Goal: Task Accomplishment & Management: Manage account settings

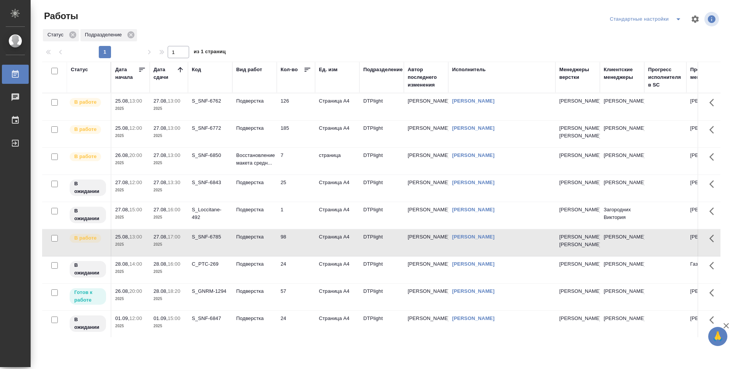
click at [307, 113] on td "126" at bounding box center [296, 106] width 38 height 27
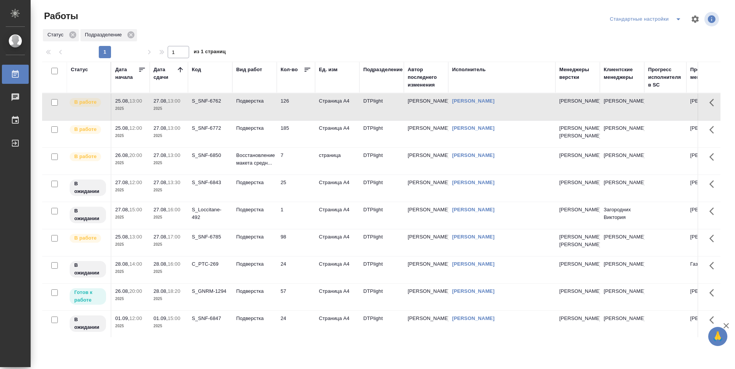
click at [307, 113] on td "126" at bounding box center [296, 106] width 38 height 27
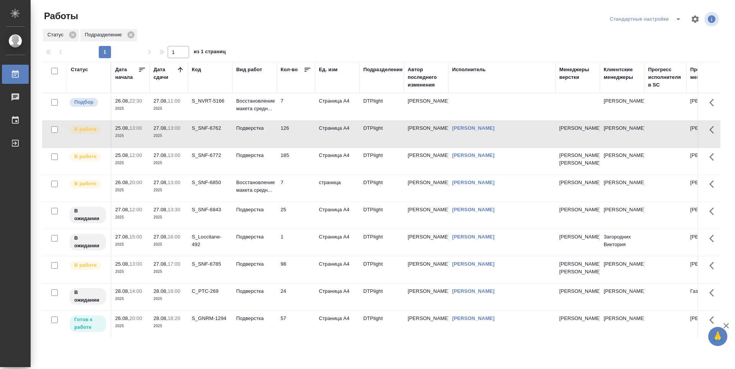
click at [297, 130] on td "126" at bounding box center [296, 134] width 38 height 27
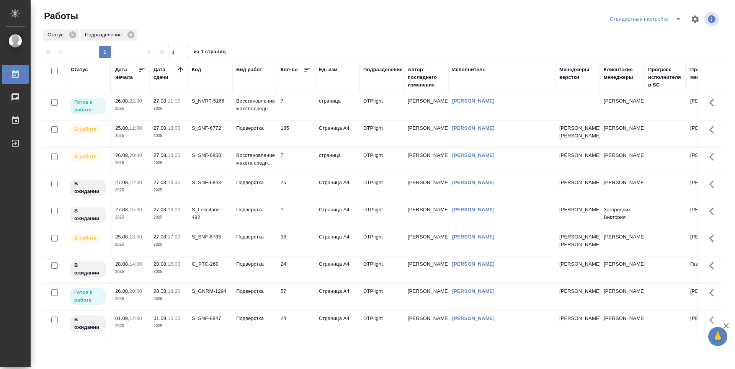
click at [296, 171] on td "7" at bounding box center [296, 161] width 38 height 27
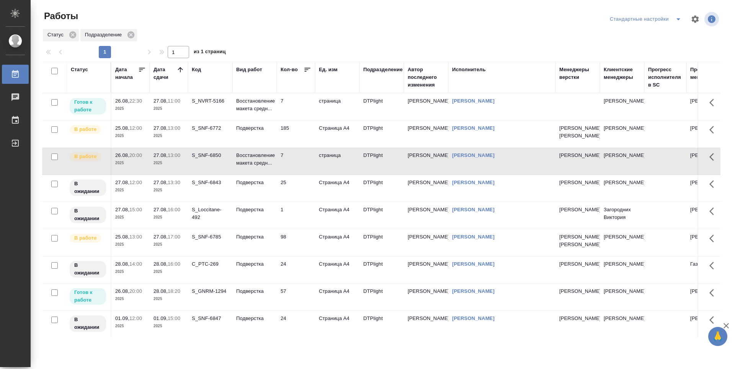
click at [299, 109] on td "7" at bounding box center [296, 106] width 38 height 27
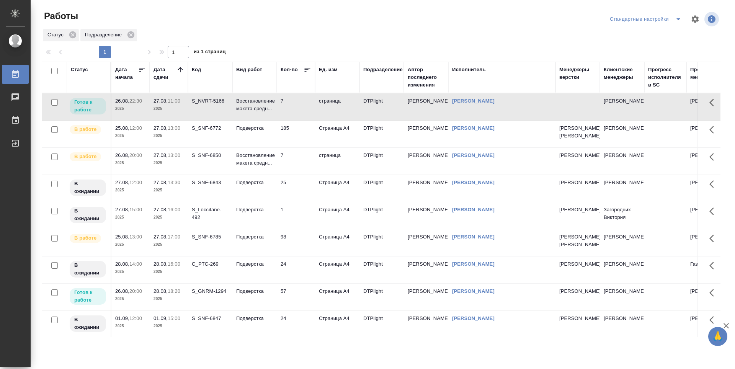
click at [298, 134] on td "185" at bounding box center [296, 134] width 38 height 27
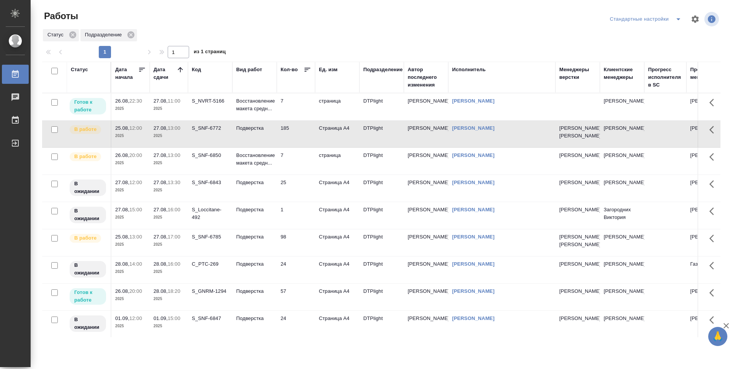
click at [291, 112] on td "7" at bounding box center [296, 106] width 38 height 27
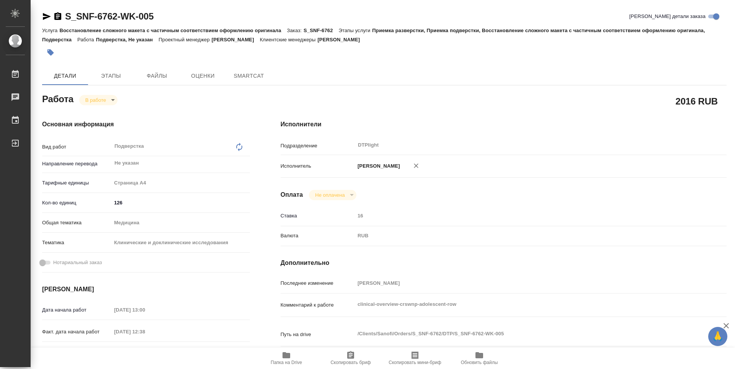
type textarea "x"
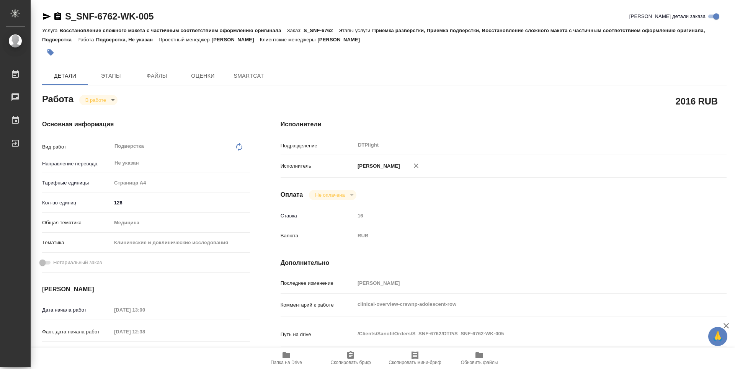
type textarea "x"
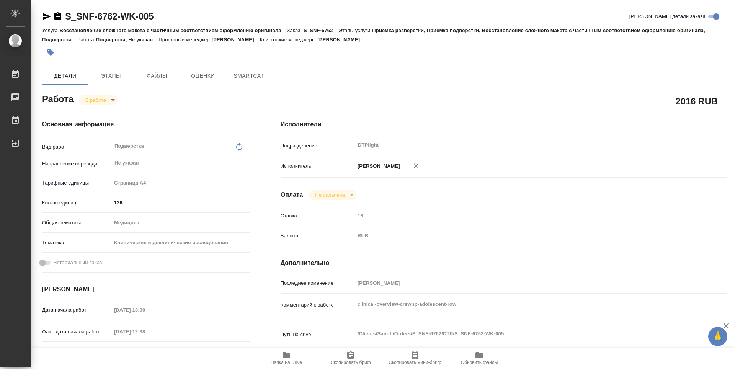
type textarea "x"
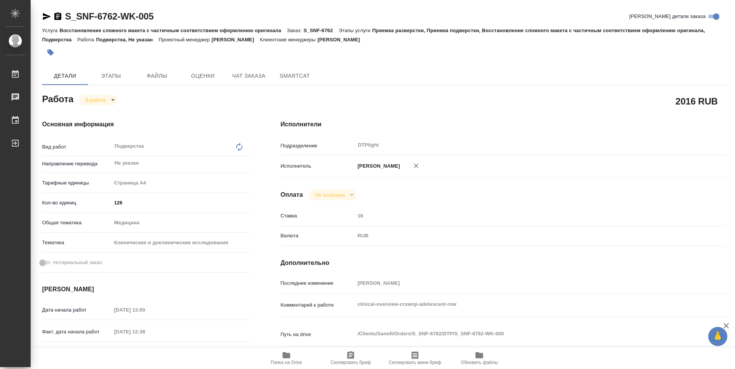
type textarea "x"
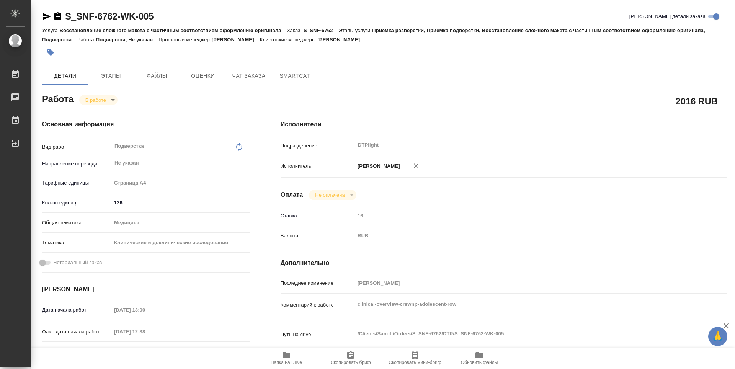
type textarea "x"
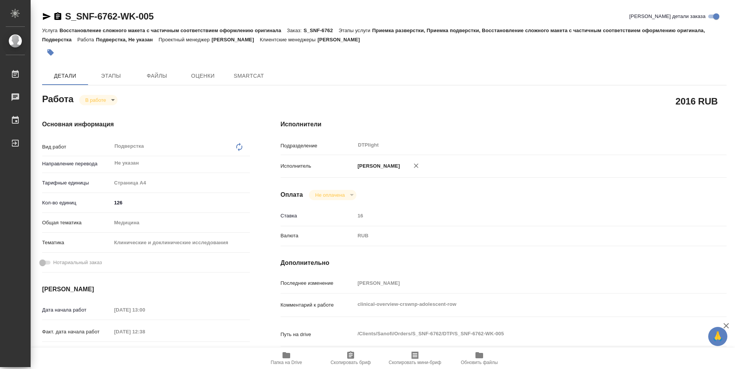
type textarea "x"
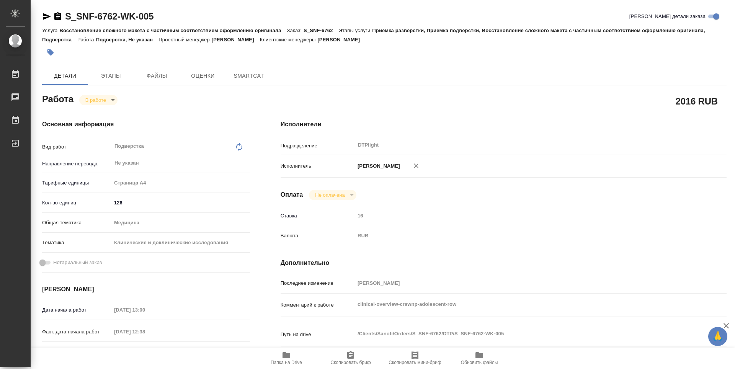
type textarea "x"
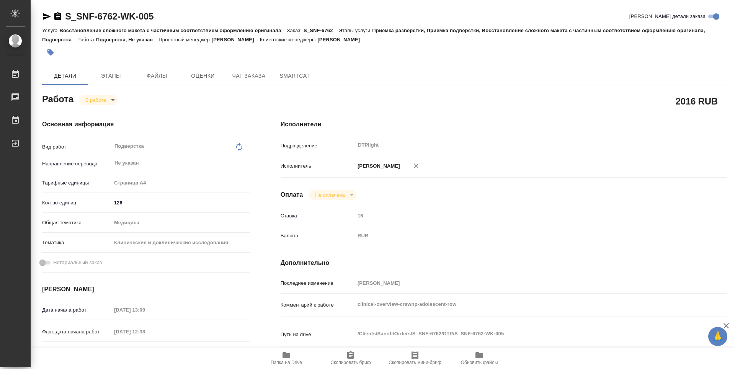
type textarea "x"
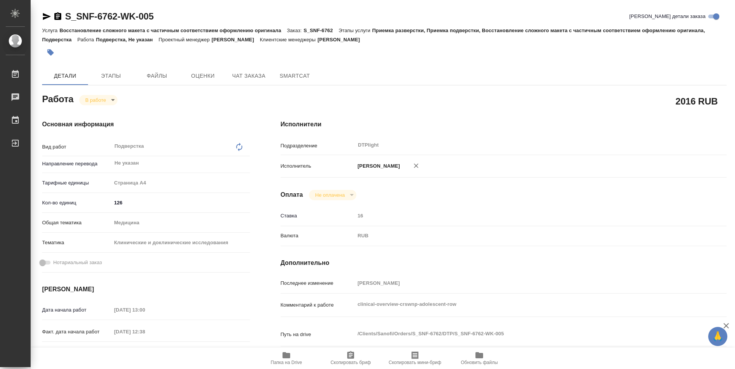
type textarea "x"
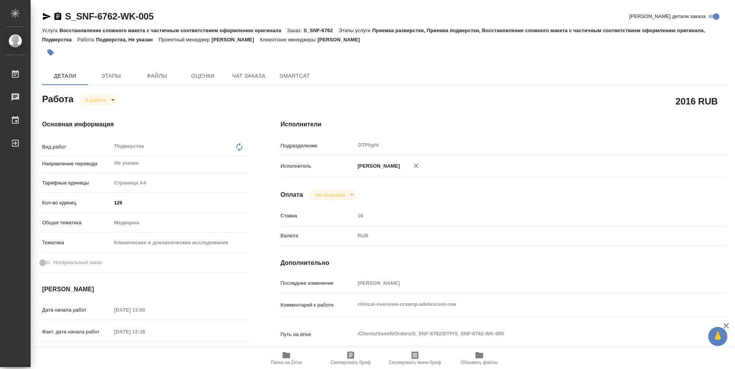
click at [284, 356] on icon "button" at bounding box center [287, 355] width 8 height 6
click at [108, 96] on body "🙏 .cls-1 fill:#fff; AWATERA Guselnikov Roman Работы 0 Чаты График Выйти S_SNF-6…" at bounding box center [367, 184] width 735 height 369
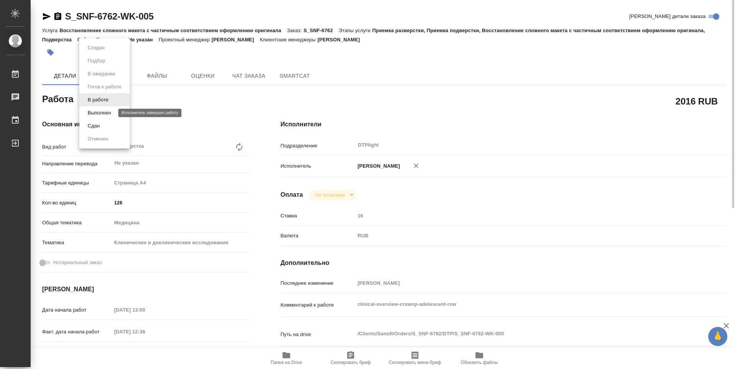
click at [101, 114] on button "Выполнен" at bounding box center [99, 113] width 28 height 8
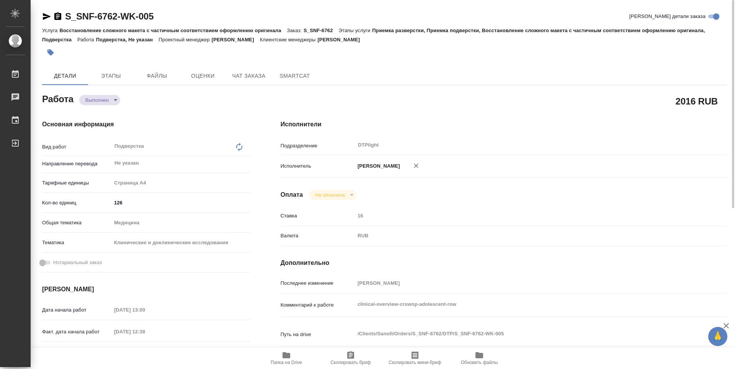
type textarea "x"
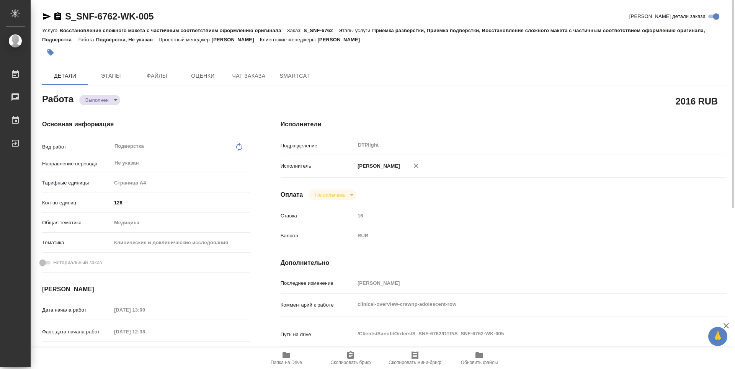
type textarea "x"
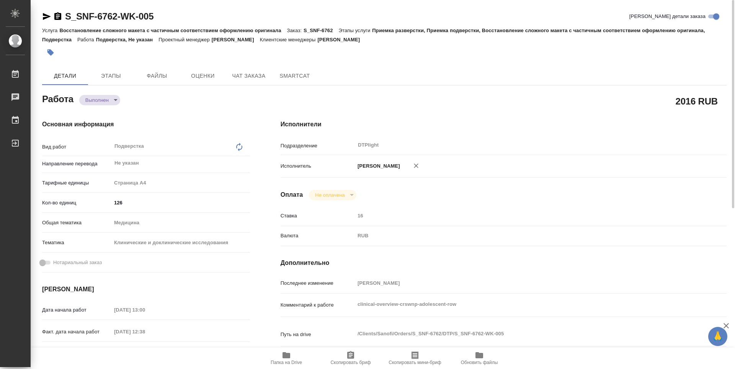
type textarea "x"
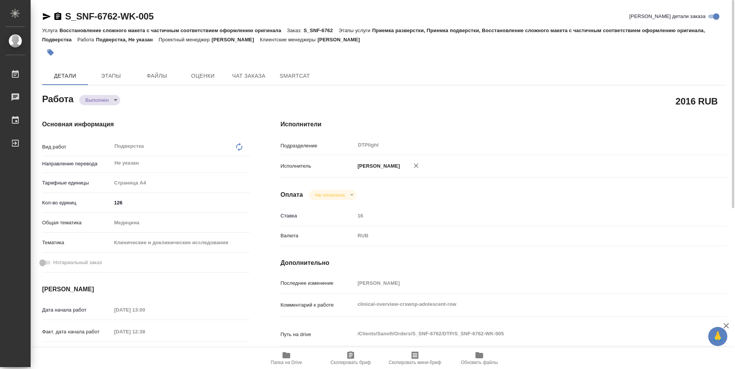
click at [58, 18] on icon "button" at bounding box center [57, 16] width 7 height 8
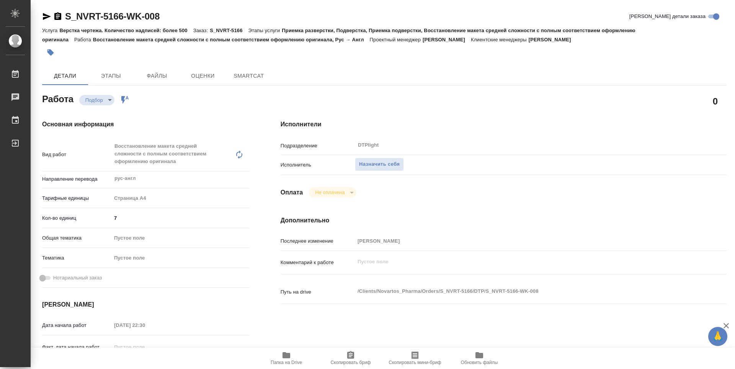
type textarea "x"
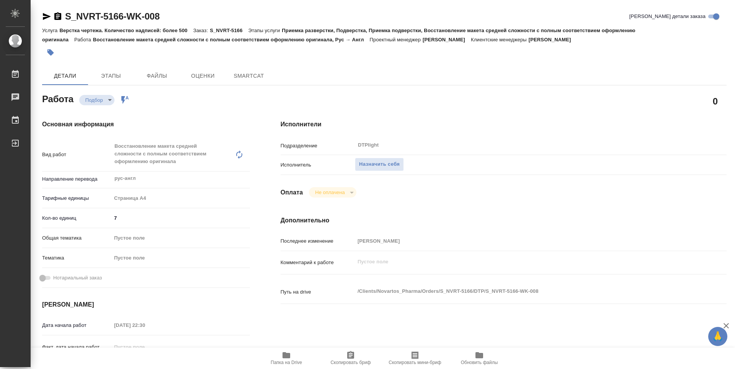
type textarea "x"
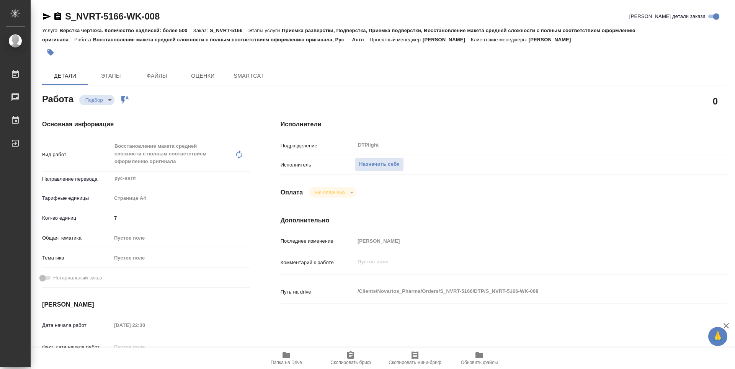
type textarea "x"
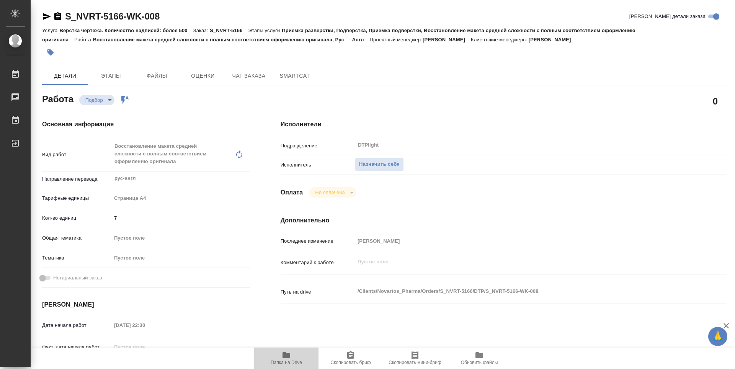
click at [292, 354] on span "Папка на Drive" at bounding box center [286, 358] width 55 height 15
type textarea "x"
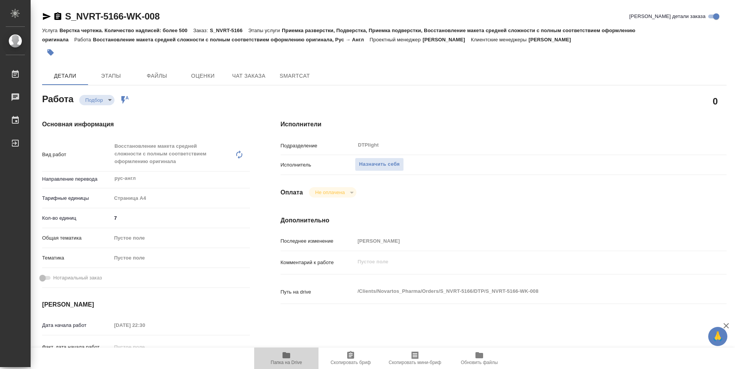
type textarea "x"
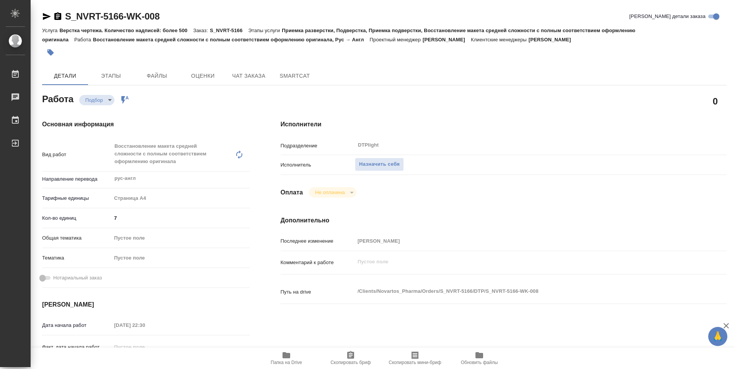
type textarea "x"
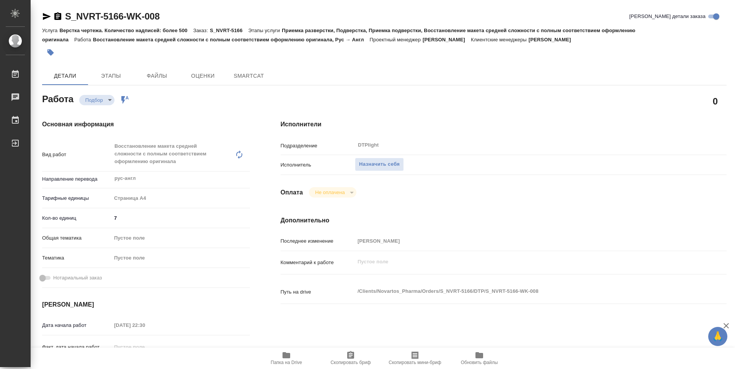
type textarea "x"
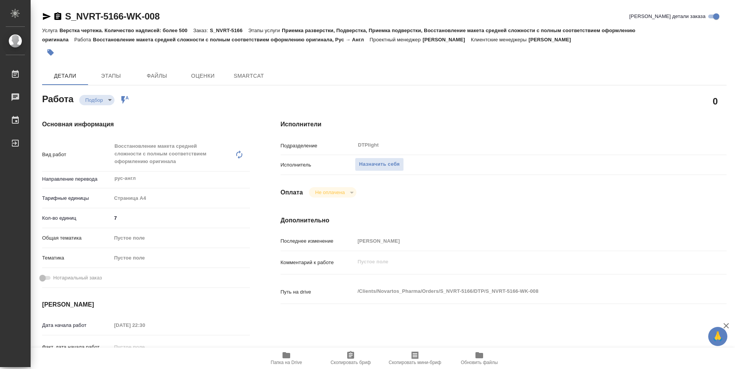
type textarea "x"
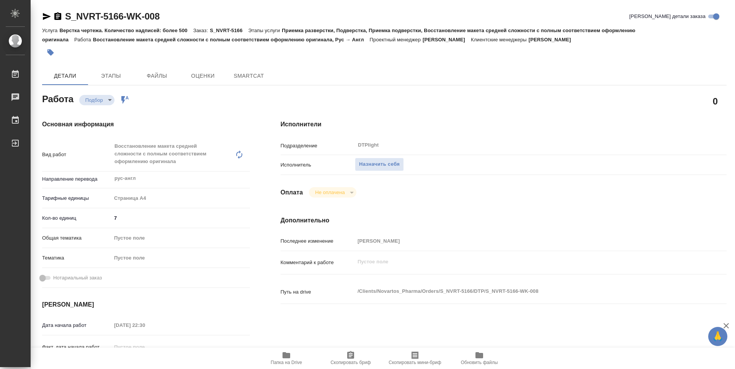
type textarea "x"
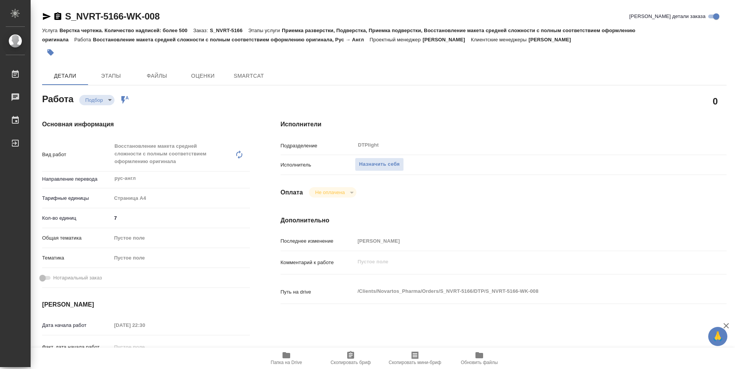
type textarea "x"
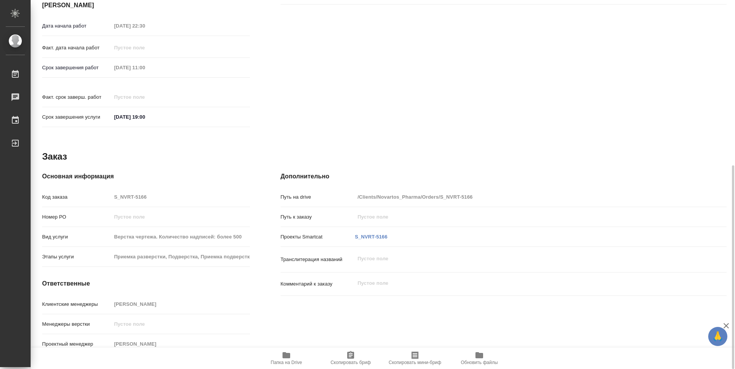
type textarea "x"
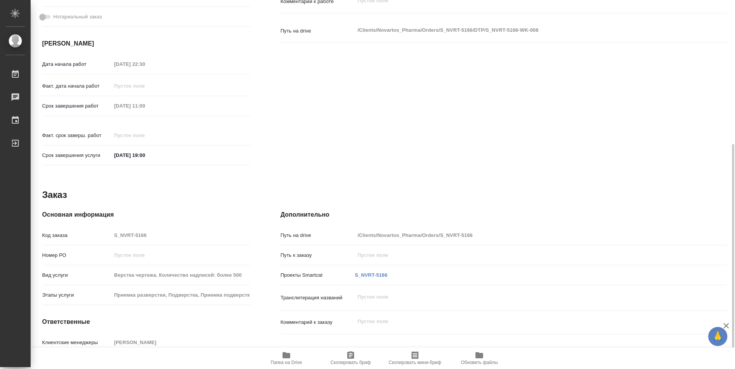
type textarea "x"
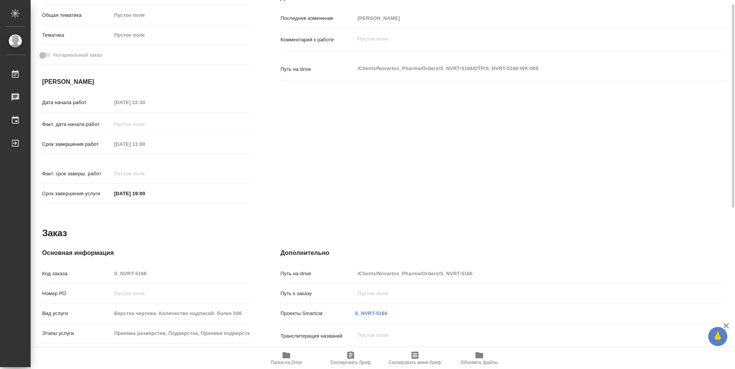
scroll to position [70, 0]
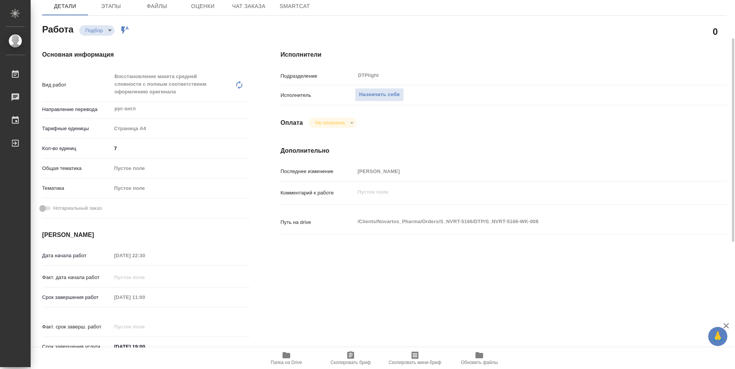
click at [395, 87] on div "Подразделение DTPlight ​" at bounding box center [504, 79] width 446 height 20
click at [395, 98] on span "Назначить себя" at bounding box center [379, 94] width 41 height 9
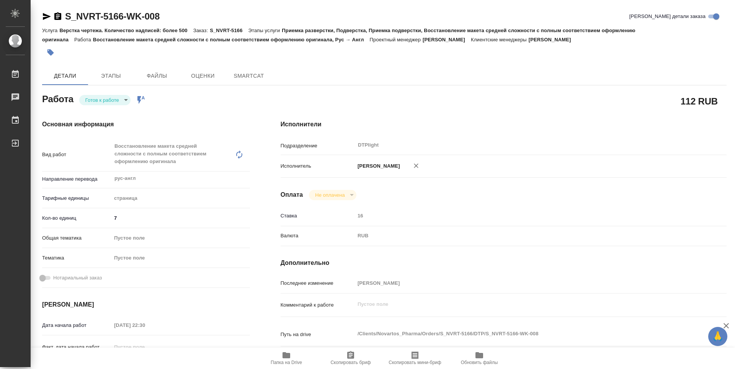
type textarea "x"
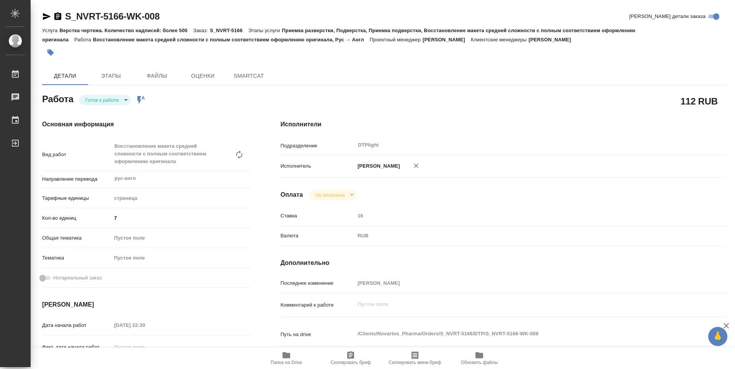
type textarea "x"
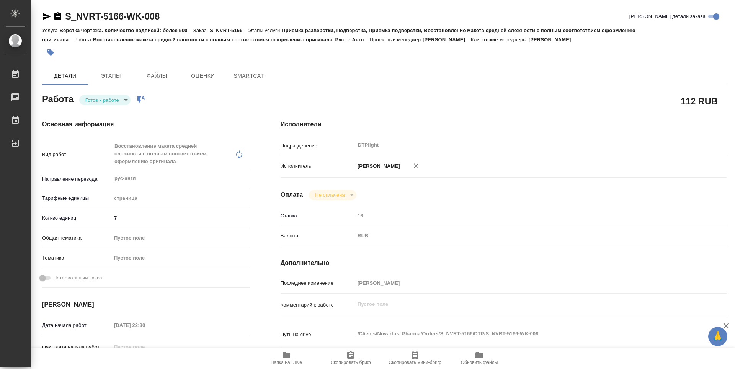
type textarea "x"
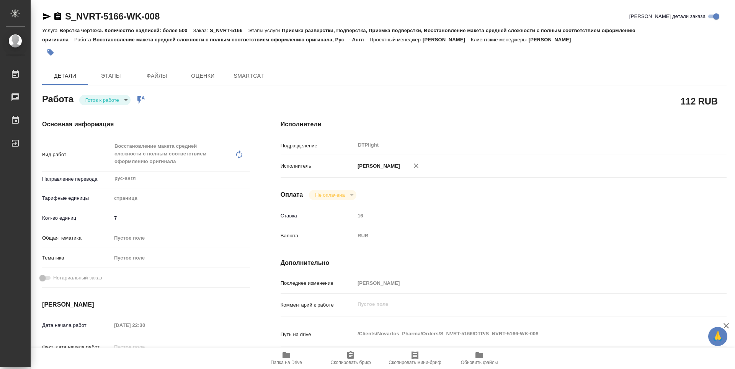
type textarea "x"
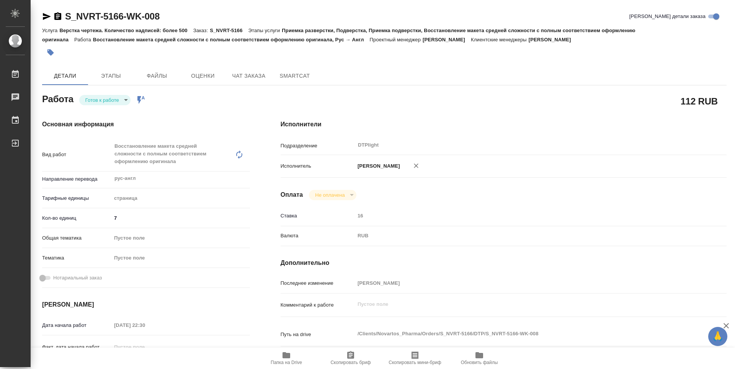
click at [113, 96] on body "🙏 .cls-1 fill:#fff; AWATERA Guselnikov Roman Работы Чаты График Выйти S_NVRT-51…" at bounding box center [367, 184] width 735 height 369
type textarea "x"
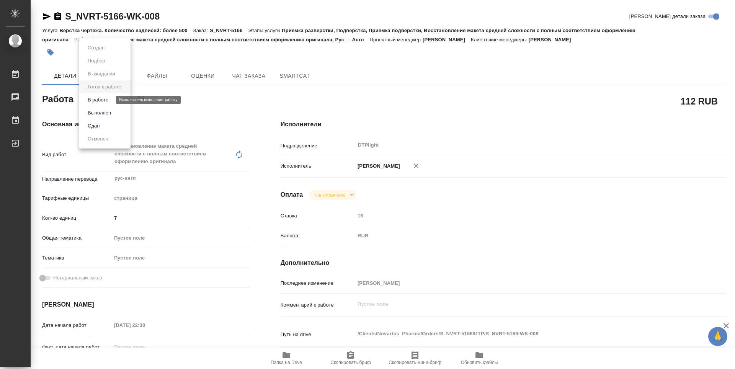
type textarea "x"
click at [100, 100] on button "В работе" at bounding box center [97, 100] width 25 height 8
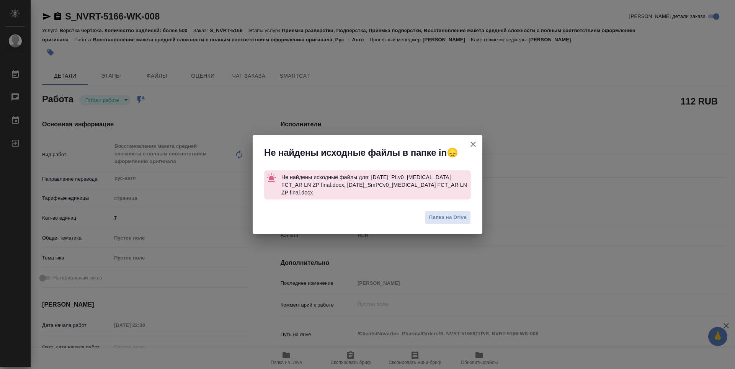
type textarea "x"
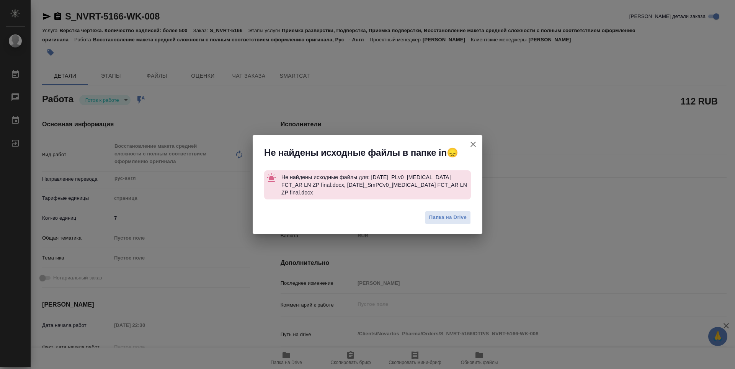
type textarea "x"
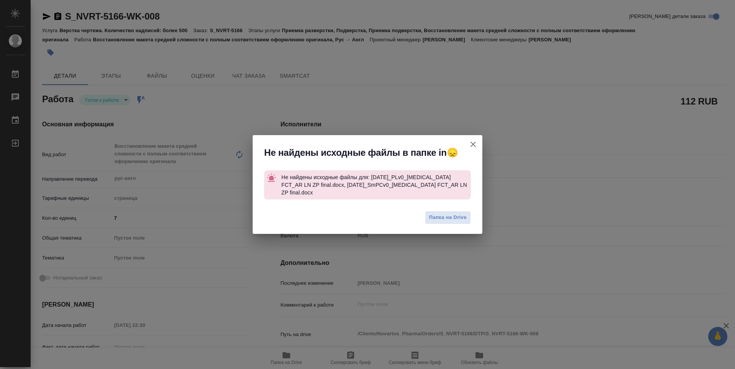
type textarea "x"
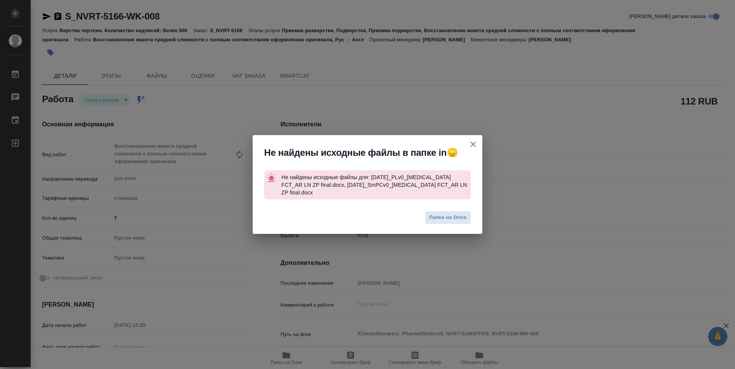
type textarea "x"
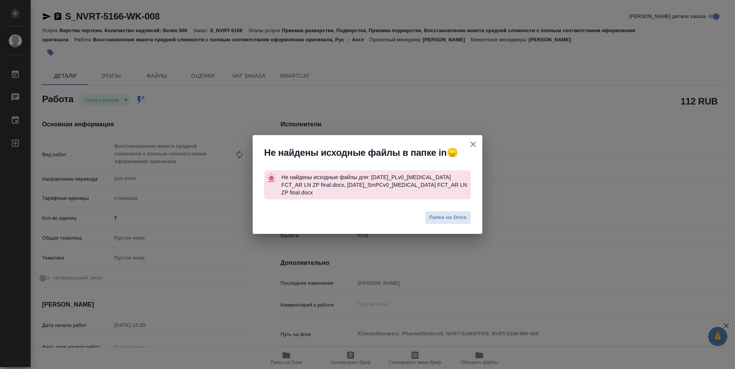
click at [473, 147] on icon "button" at bounding box center [472, 144] width 5 height 5
type textarea "x"
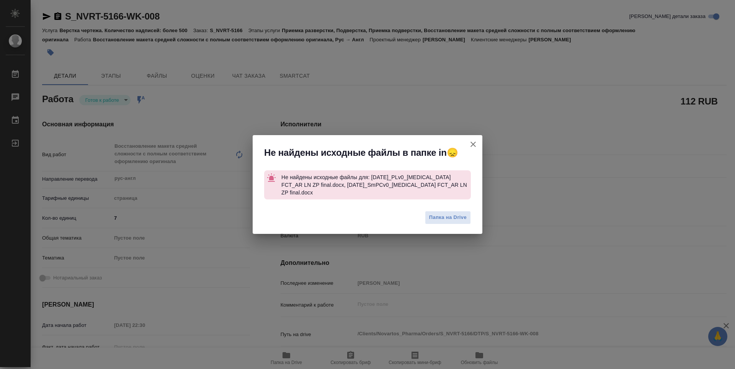
type textarea "x"
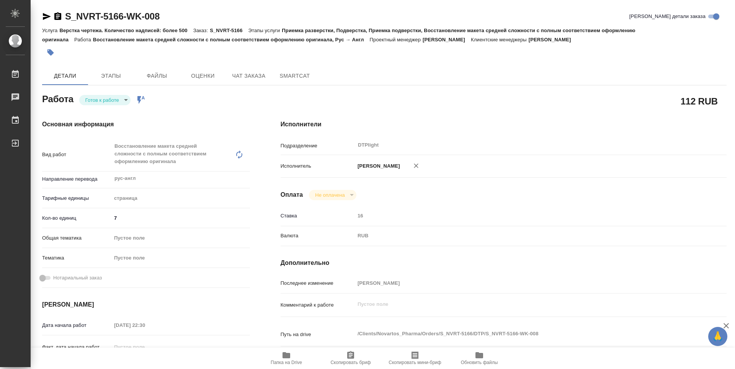
click at [57, 16] on icon "button" at bounding box center [57, 16] width 7 height 8
click at [118, 98] on body "🙏 .cls-1 fill:#fff; AWATERA Guselnikov Roman Работы 0 Чаты График Выйти S_NVRT-…" at bounding box center [367, 184] width 735 height 369
click at [96, 98] on button "В работе" at bounding box center [97, 100] width 25 height 8
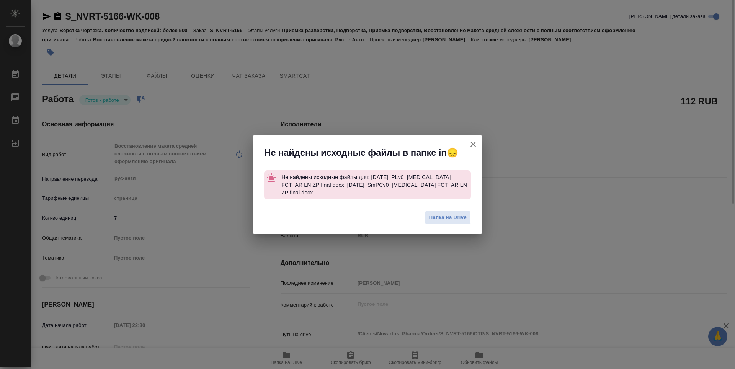
type textarea "x"
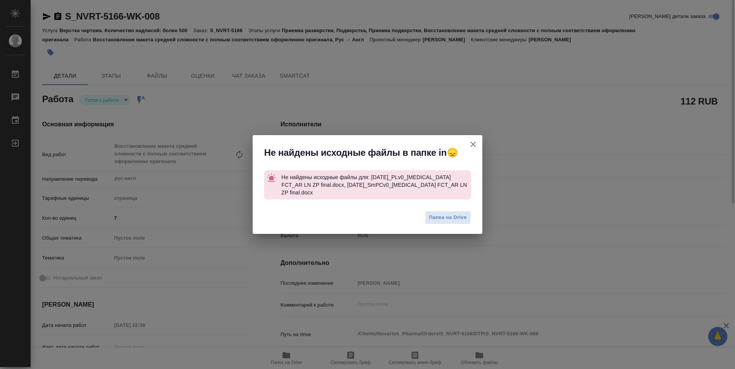
type textarea "x"
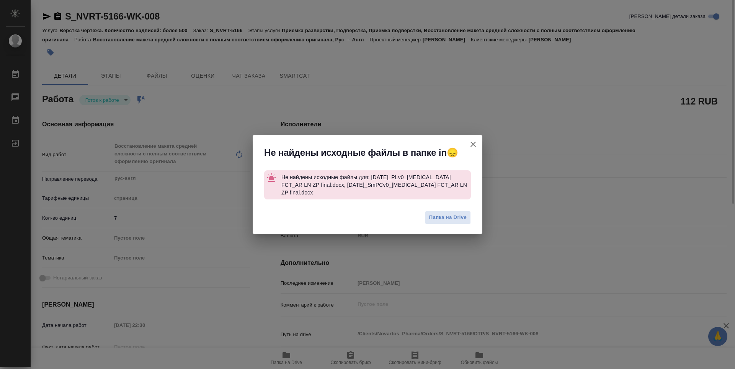
click at [472, 149] on icon "button" at bounding box center [473, 144] width 9 height 9
type textarea "x"
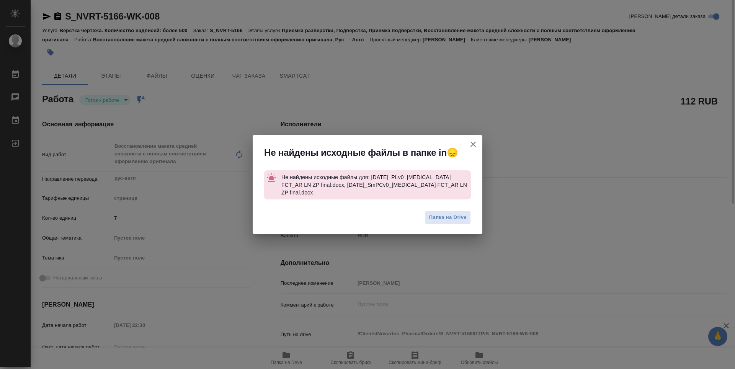
type textarea "x"
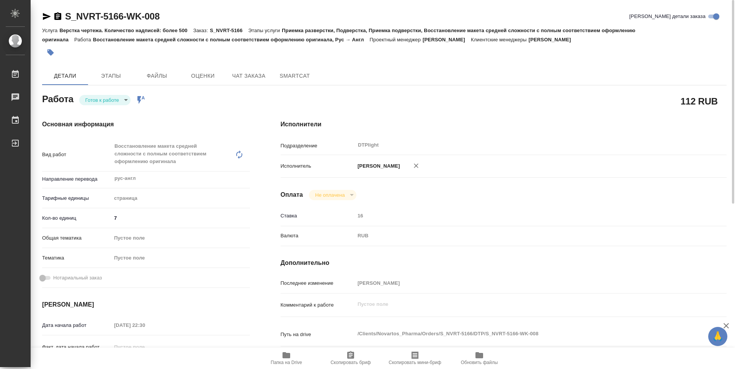
click at [281, 363] on span "Папка на Drive" at bounding box center [286, 362] width 31 height 5
click at [163, 78] on span "Файлы" at bounding box center [157, 76] width 37 height 10
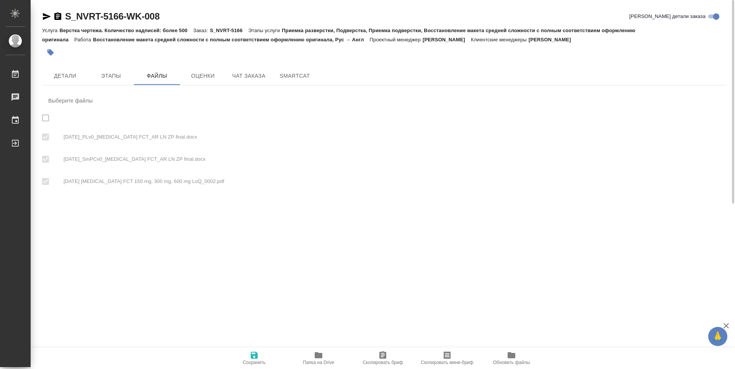
checkbox input "true"
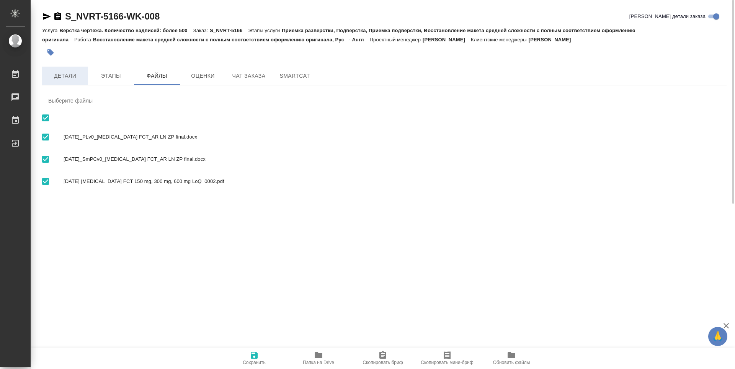
click at [66, 74] on span "Детали" at bounding box center [65, 76] width 37 height 10
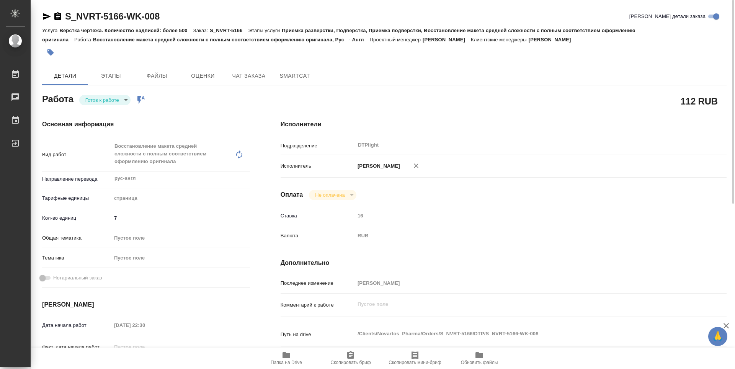
type textarea "x"
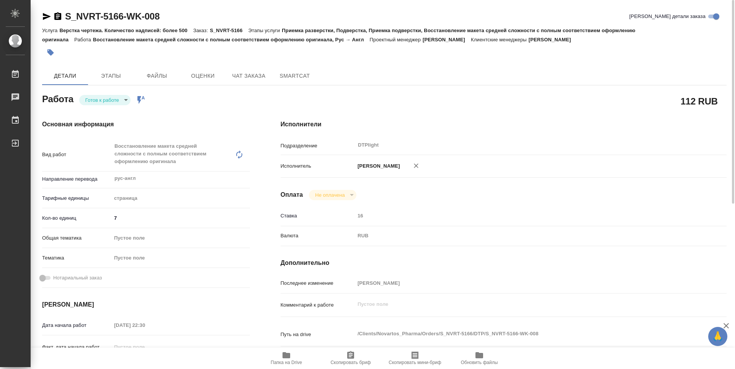
type textarea "x"
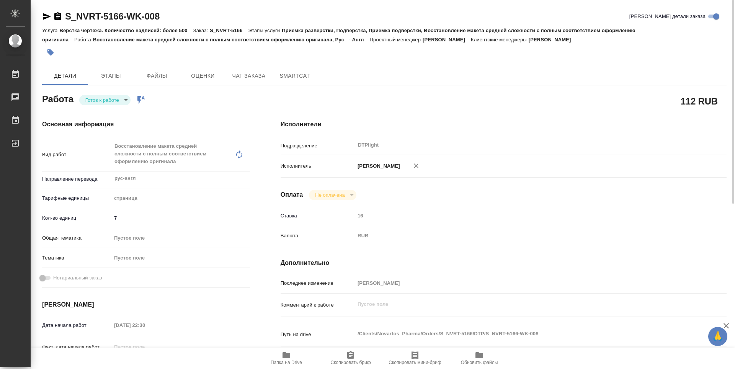
type textarea "x"
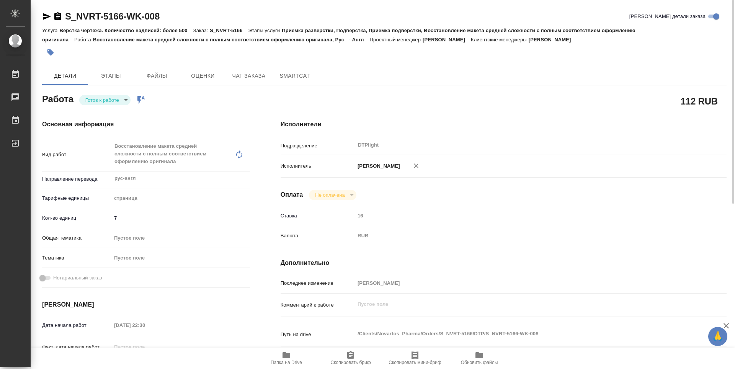
type textarea "x"
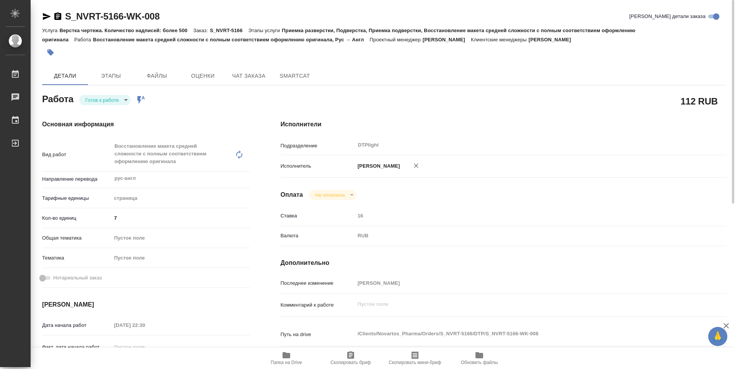
click at [126, 100] on body "🙏 .cls-1 fill:#fff; AWATERA Guselnikov Roman Работы 0 Чаты График Выйти S_NVRT-…" at bounding box center [367, 184] width 735 height 369
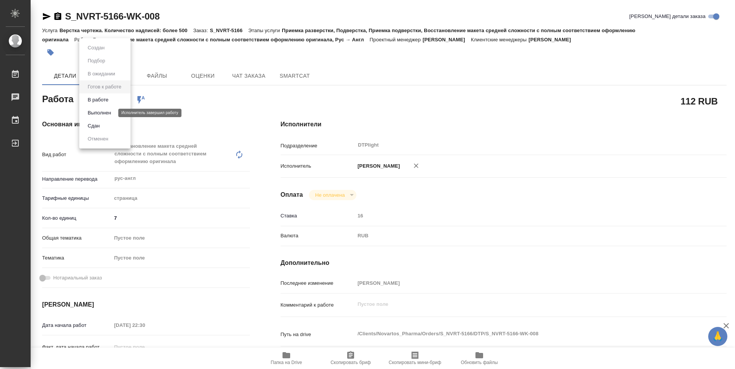
click at [101, 114] on button "Выполнен" at bounding box center [99, 113] width 28 height 8
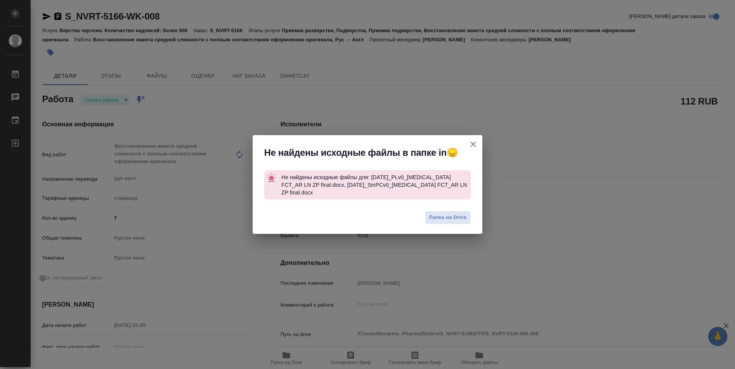
type textarea "x"
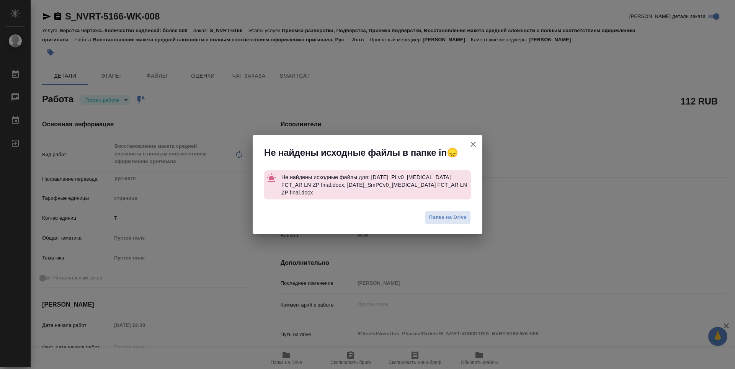
type textarea "x"
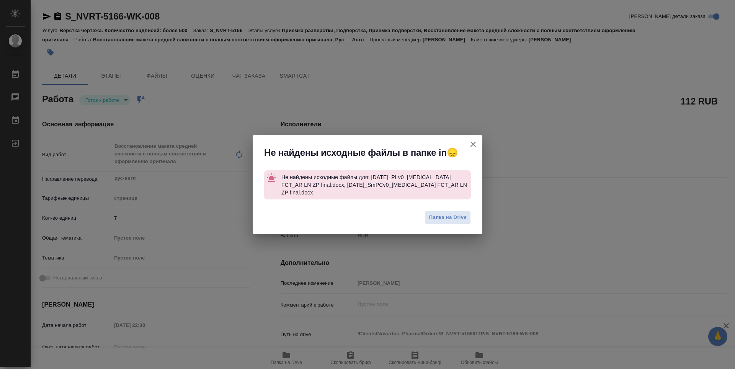
type textarea "x"
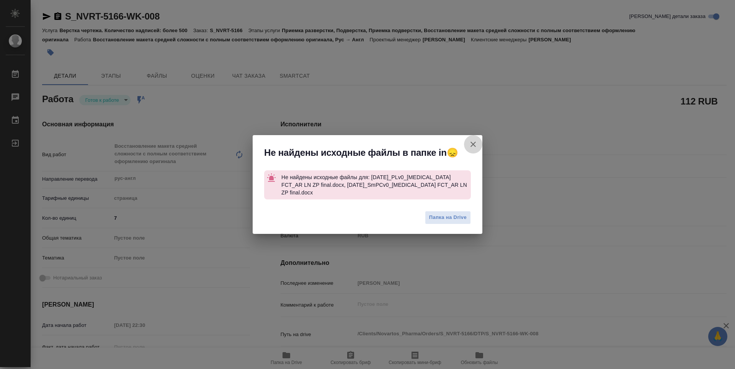
click at [474, 147] on icon "button" at bounding box center [472, 144] width 5 height 5
type textarea "x"
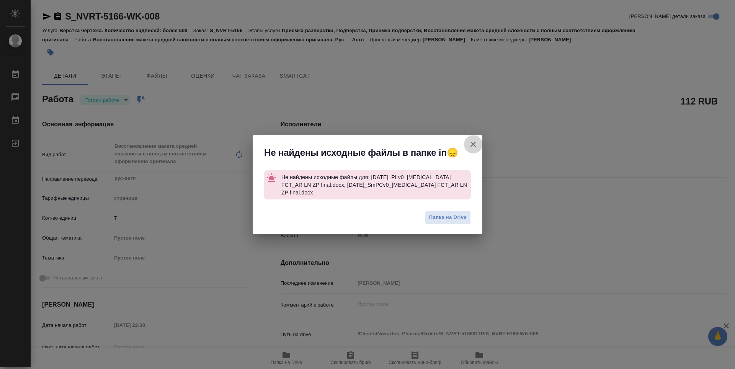
type textarea "x"
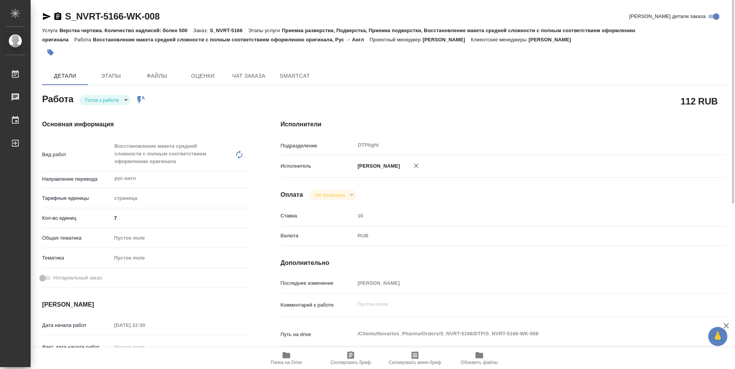
click at [127, 100] on body "🙏 .cls-1 fill:#fff; AWATERA Guselnikov Roman Работы 0 Чаты График Выйти S_NVRT-…" at bounding box center [367, 184] width 735 height 369
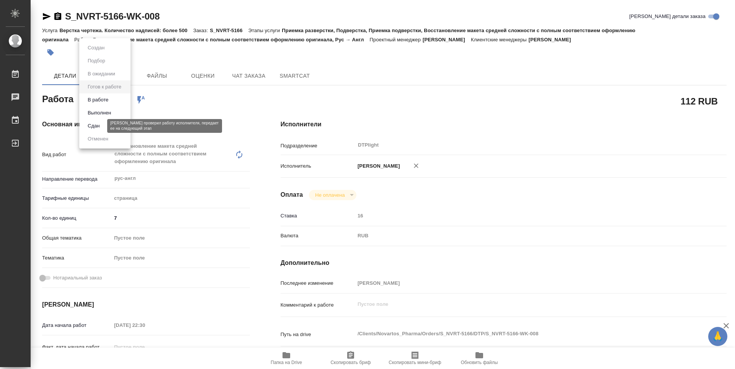
click at [92, 123] on button "Сдан" at bounding box center [93, 126] width 16 height 8
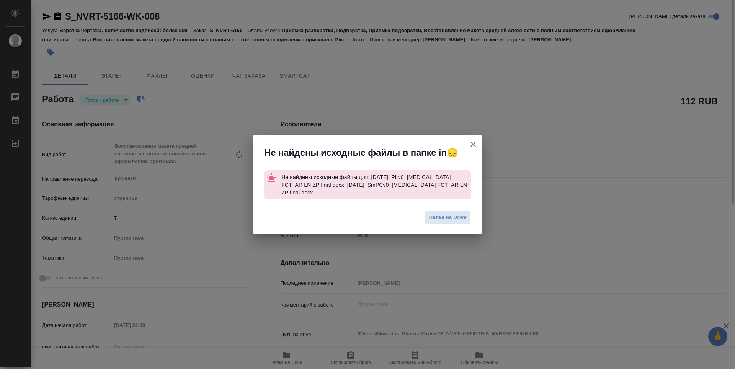
type textarea "x"
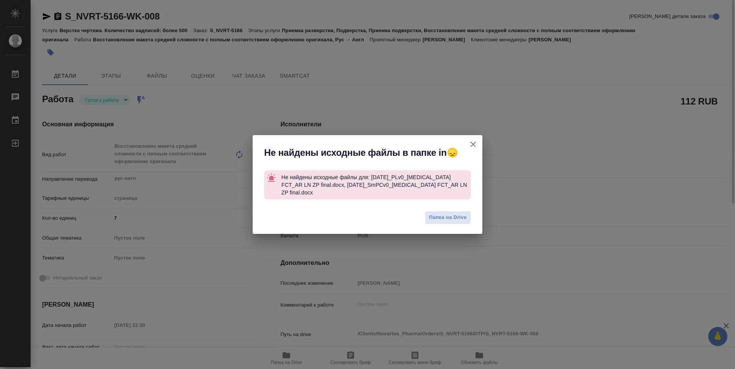
type textarea "x"
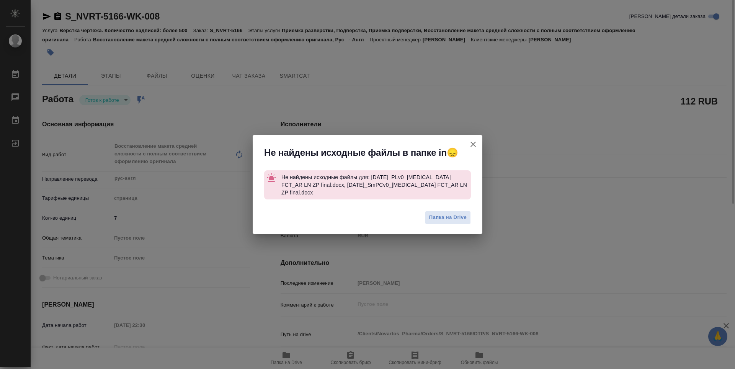
click at [472, 145] on icon "button" at bounding box center [473, 144] width 9 height 9
type textarea "x"
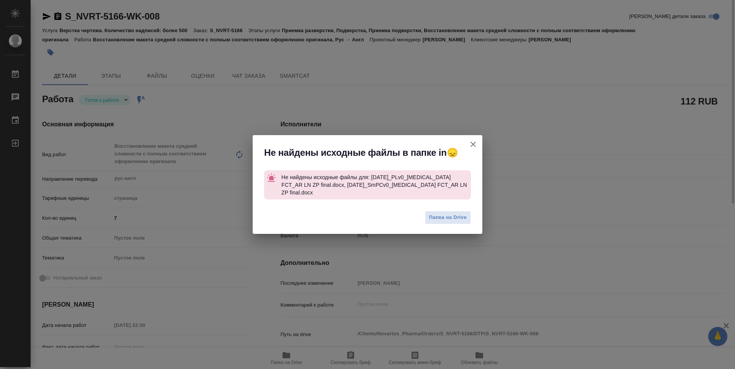
type textarea "x"
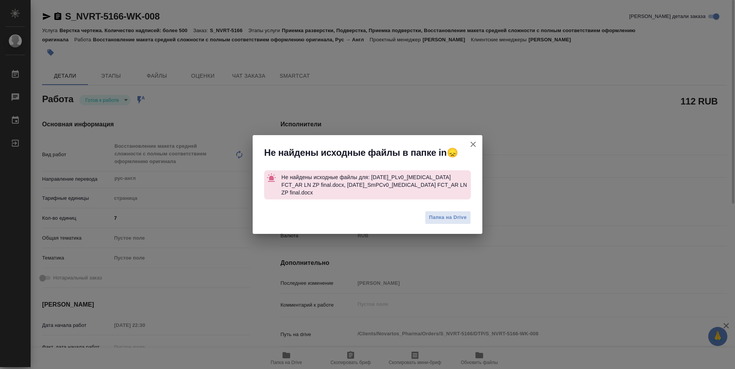
type textarea "x"
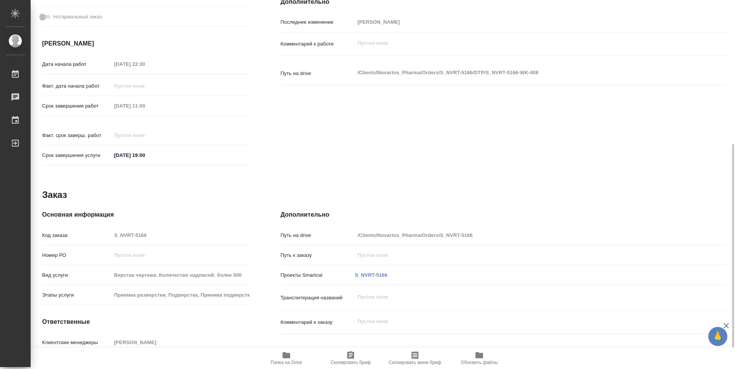
scroll to position [299, 0]
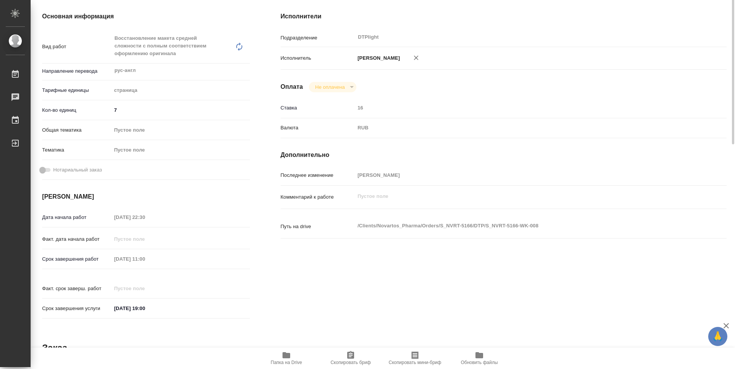
scroll to position [0, 0]
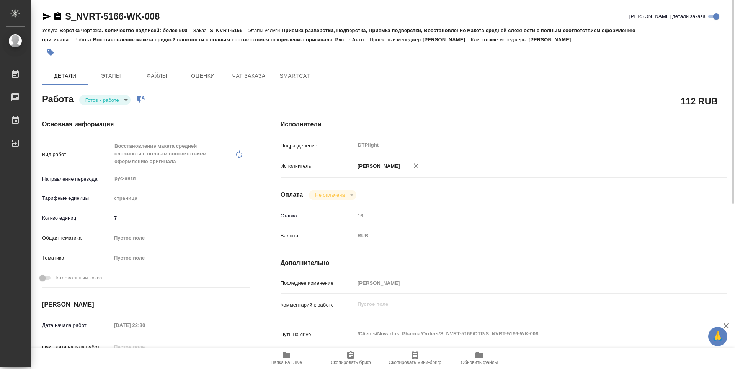
click at [200, 109] on div "Основная информация Вид работ Восстановление макета средней сложности с полным …" at bounding box center [146, 276] width 238 height 342
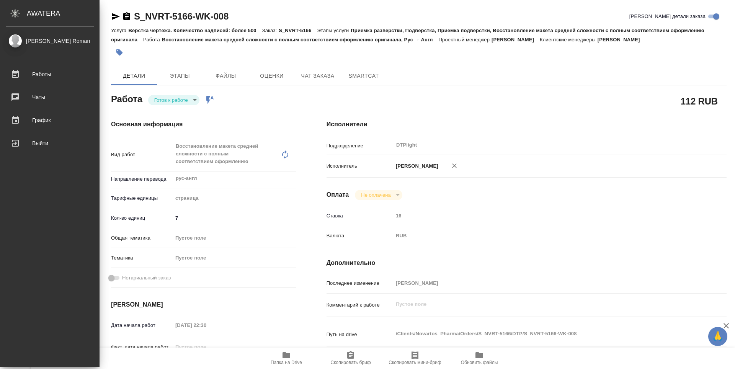
type textarea "x"
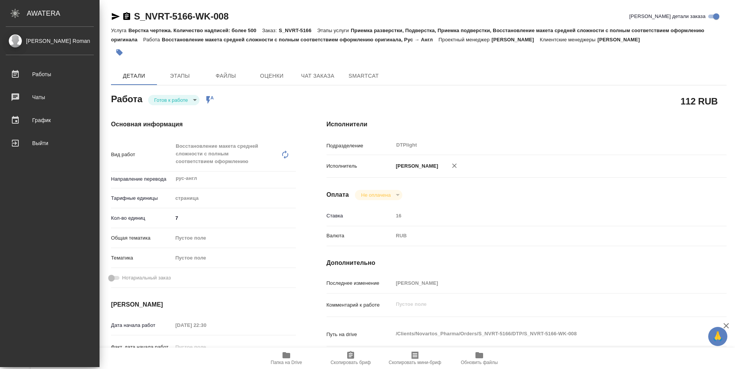
type textarea "x"
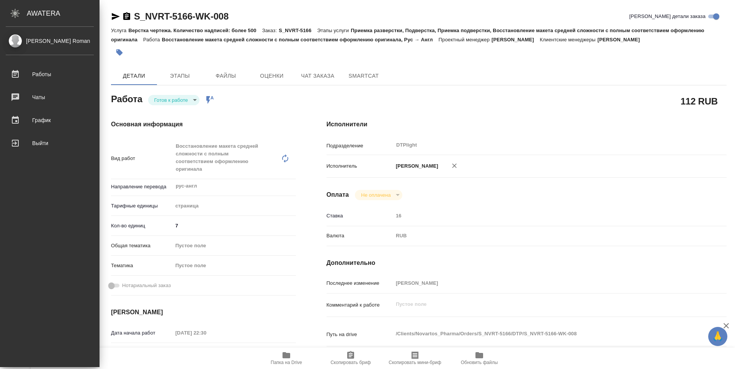
type textarea "x"
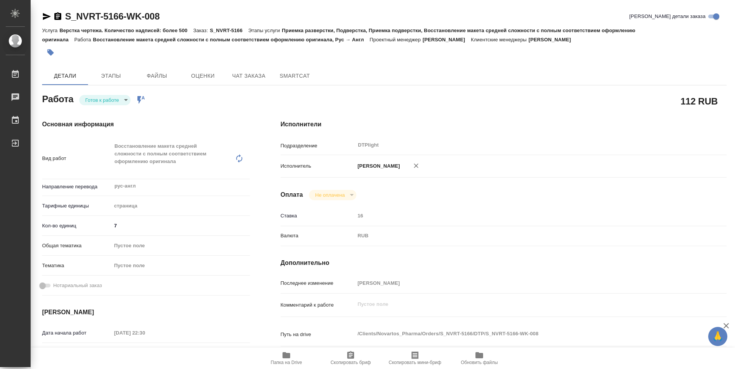
click at [57, 19] on icon "button" at bounding box center [57, 16] width 7 height 8
click at [197, 96] on div "Работа Готов к работе readyForWork Работа включена в последовательность" at bounding box center [146, 98] width 208 height 14
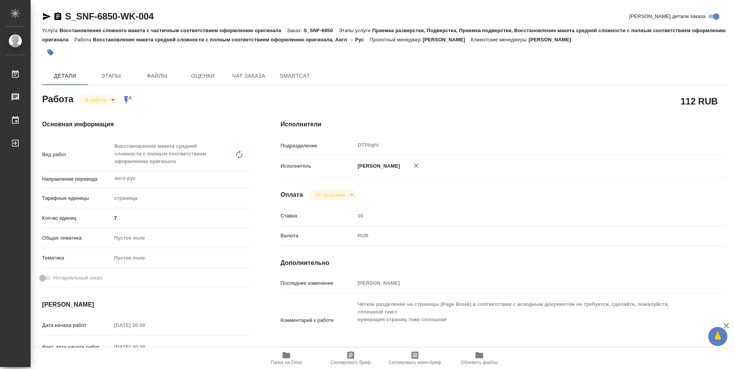
click at [57, 18] on icon "button" at bounding box center [57, 16] width 9 height 9
click at [286, 356] on icon "button" at bounding box center [287, 355] width 8 height 6
click at [114, 100] on body "🙏 .cls-1 fill:#fff; AWATERA Guselnikov Roman Работы 0 Чаты График Выйти S_SNF-6…" at bounding box center [367, 184] width 735 height 369
click at [111, 116] on button "Выполнен" at bounding box center [99, 113] width 28 height 8
type textarea "x"
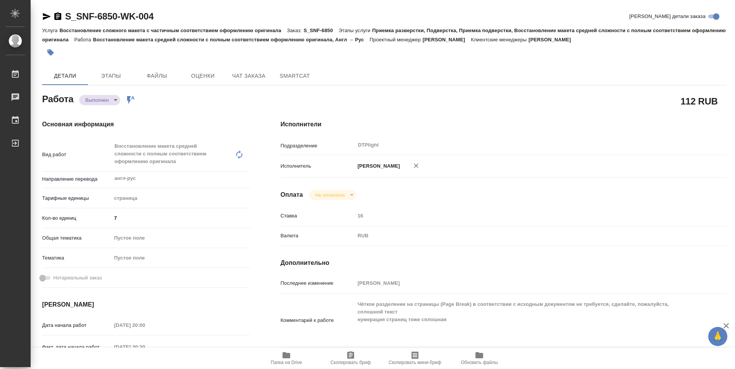
type textarea "x"
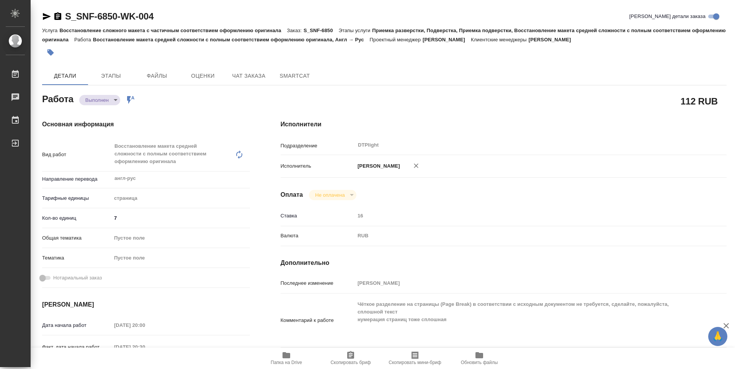
type textarea "x"
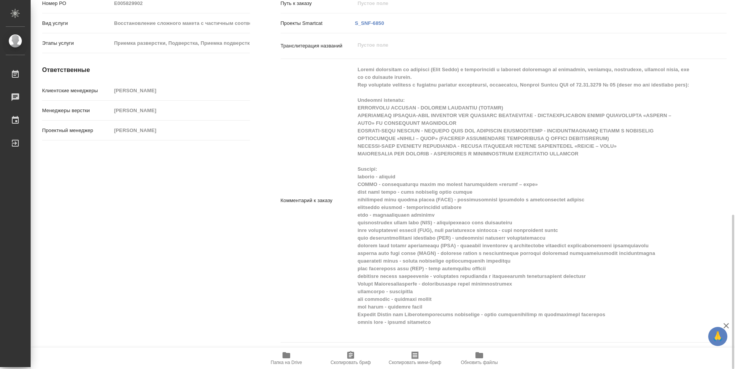
type textarea "x"
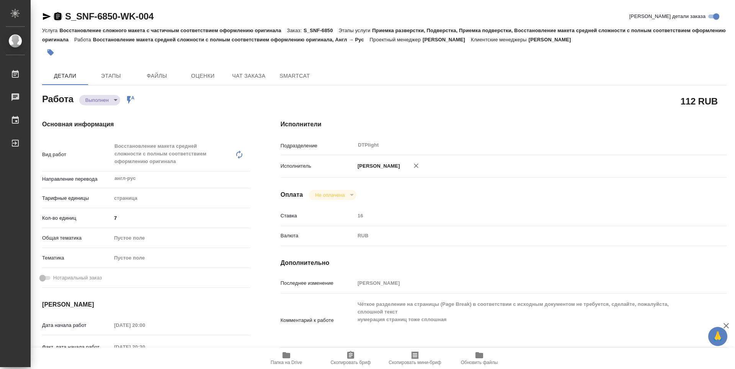
click at [57, 19] on icon "button" at bounding box center [57, 16] width 7 height 8
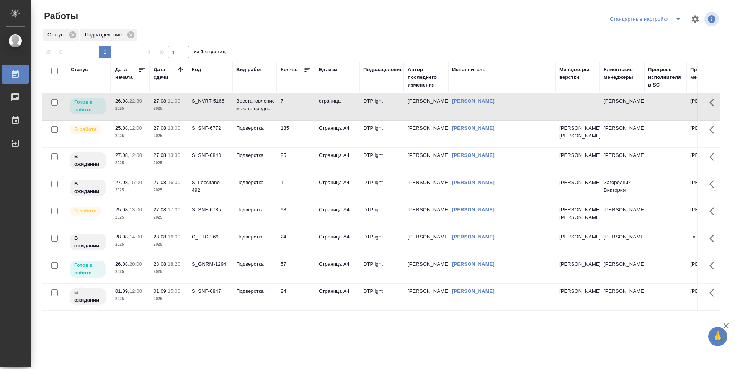
click at [304, 134] on td "185" at bounding box center [296, 134] width 38 height 27
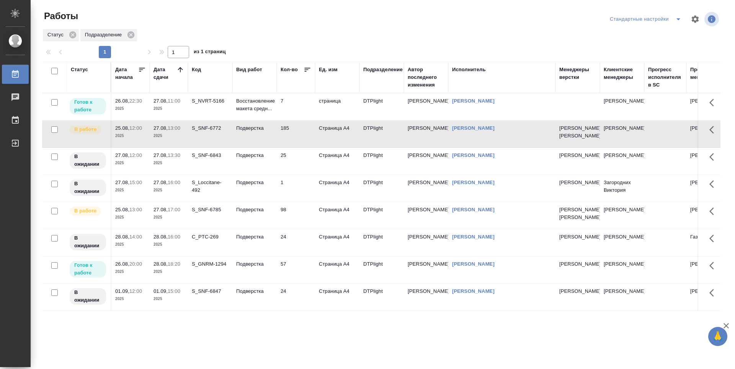
click at [310, 175] on td "25" at bounding box center [296, 161] width 38 height 27
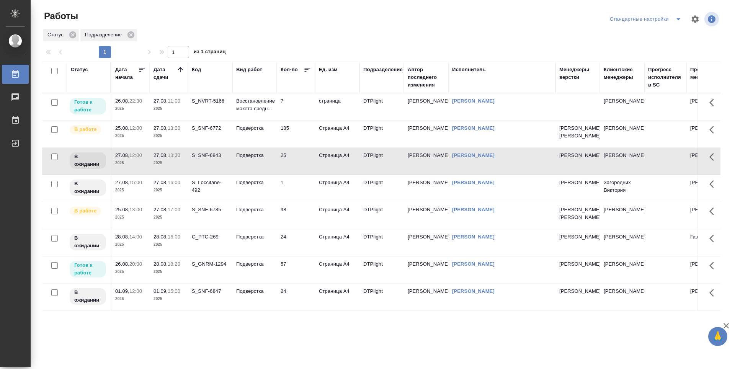
click at [305, 200] on td "1" at bounding box center [296, 188] width 38 height 27
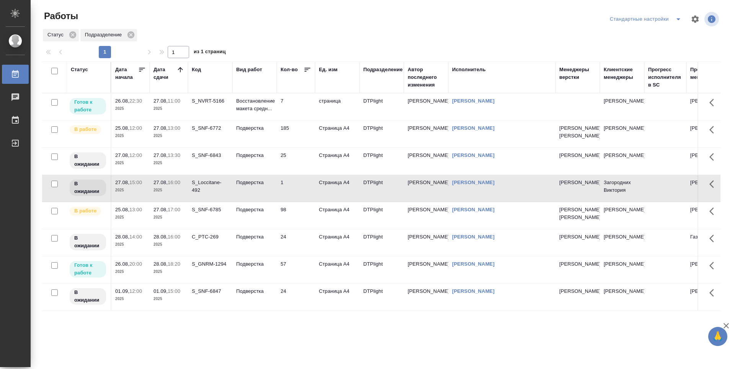
click at [299, 219] on tr "В работе 25.08, 13:00 2025 27.08, 17:00 2025 S_SNF-6785 Подверстка 98 Страница …" at bounding box center [398, 215] width 712 height 27
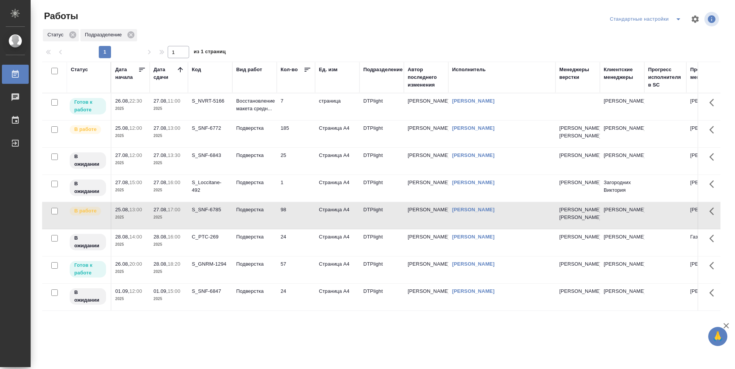
scroll to position [2, 0]
click at [299, 256] on td "24" at bounding box center [296, 242] width 38 height 27
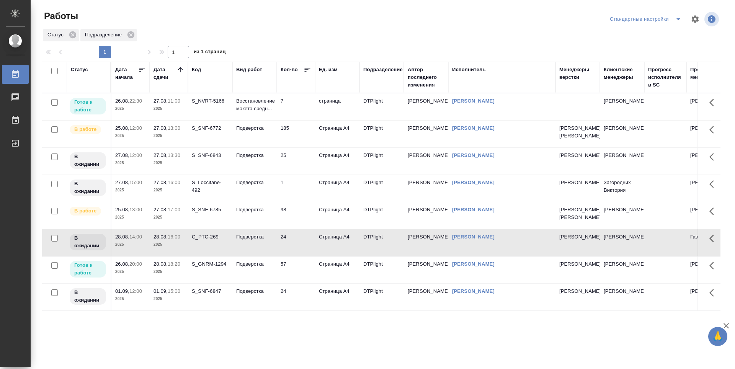
click at [298, 283] on td "57" at bounding box center [296, 269] width 38 height 27
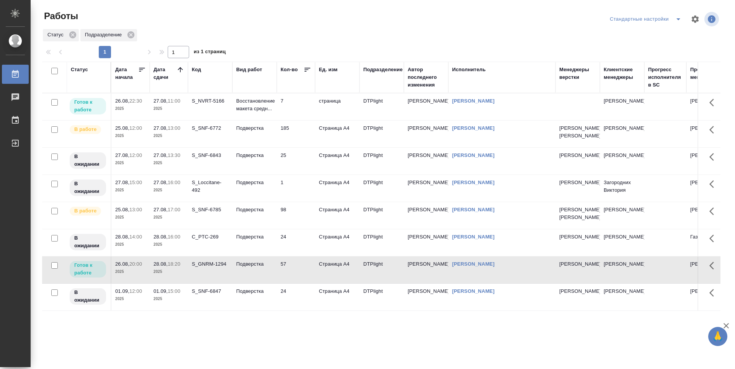
click at [294, 310] on td "24" at bounding box center [296, 297] width 38 height 27
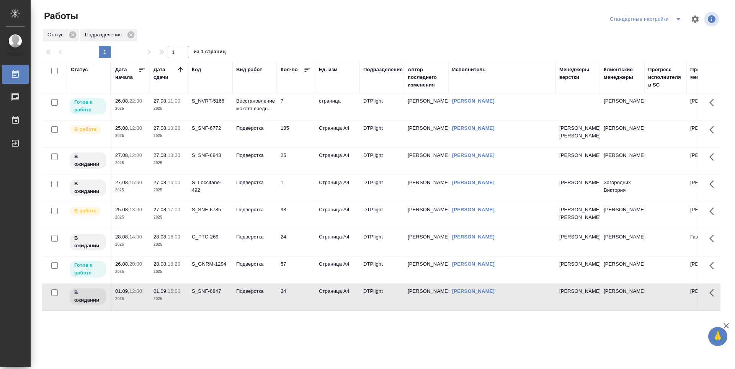
scroll to position [0, 0]
click at [311, 107] on td "7" at bounding box center [296, 106] width 38 height 27
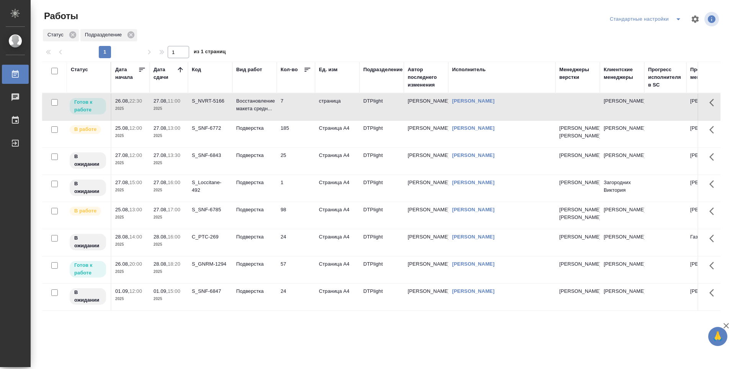
click at [308, 139] on td "185" at bounding box center [296, 134] width 38 height 27
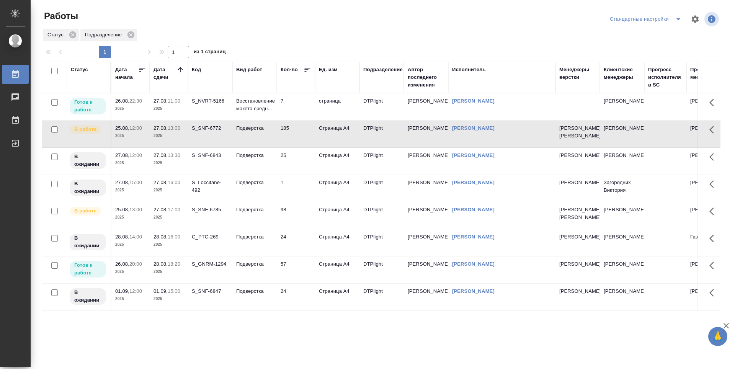
click at [301, 169] on td "25" at bounding box center [296, 161] width 38 height 27
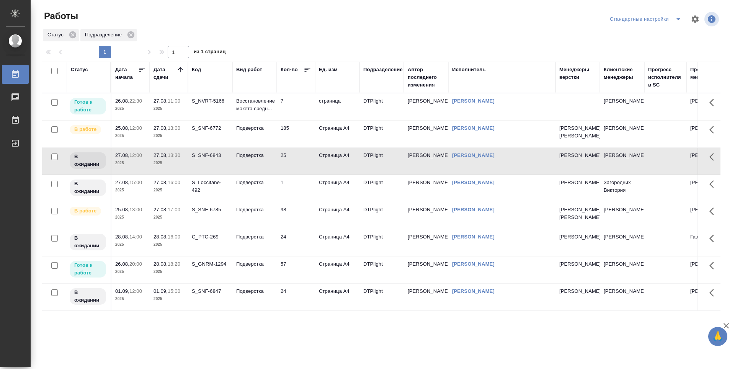
click at [300, 197] on td "1" at bounding box center [296, 188] width 38 height 27
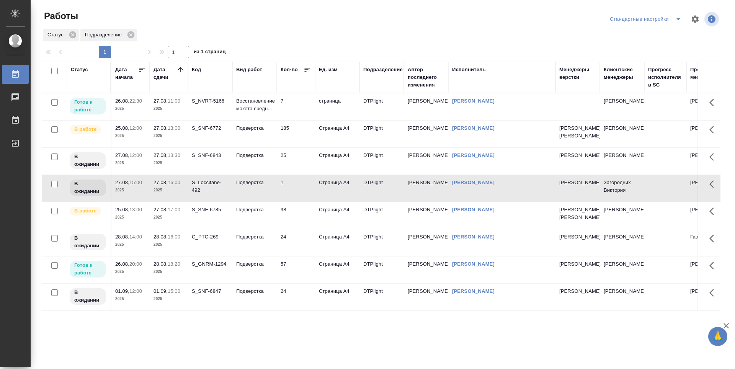
click at [318, 13] on div at bounding box center [384, 19] width 228 height 18
click at [428, 16] on div at bounding box center [384, 19] width 228 height 18
click at [347, 34] on div "Статус Подразделение" at bounding box center [381, 35] width 678 height 14
click at [305, 146] on td "185" at bounding box center [296, 134] width 38 height 27
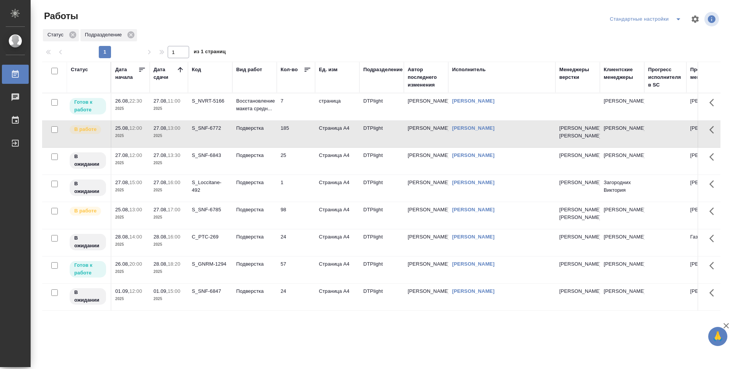
click at [297, 173] on td "25" at bounding box center [296, 161] width 38 height 27
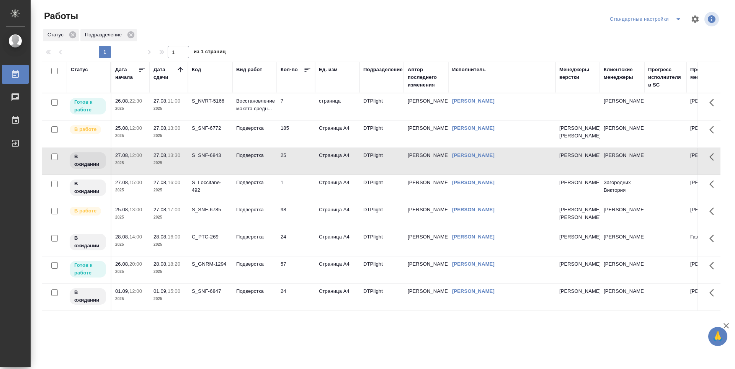
click at [296, 197] on td "1" at bounding box center [296, 188] width 38 height 27
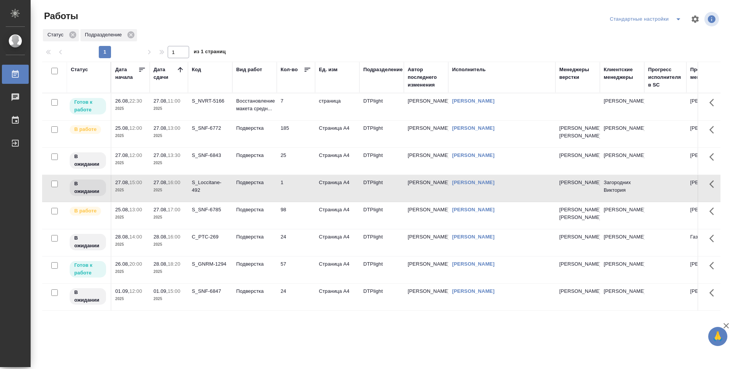
scroll to position [2, 0]
click at [299, 229] on td "98" at bounding box center [296, 215] width 38 height 27
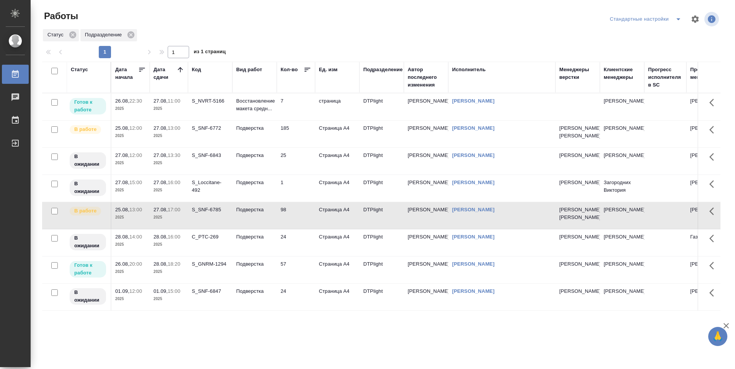
click at [299, 229] on td "98" at bounding box center [296, 215] width 38 height 27
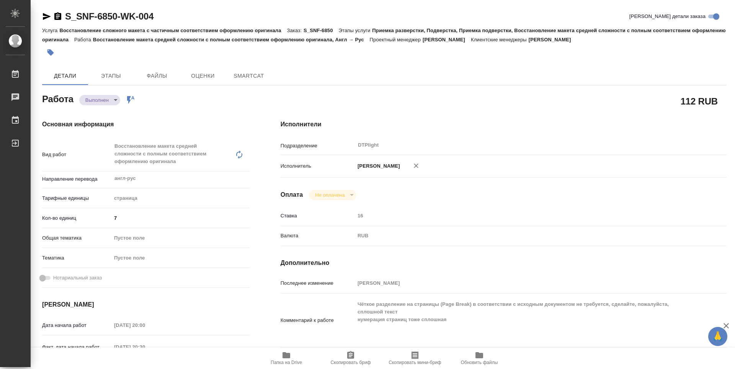
type textarea "x"
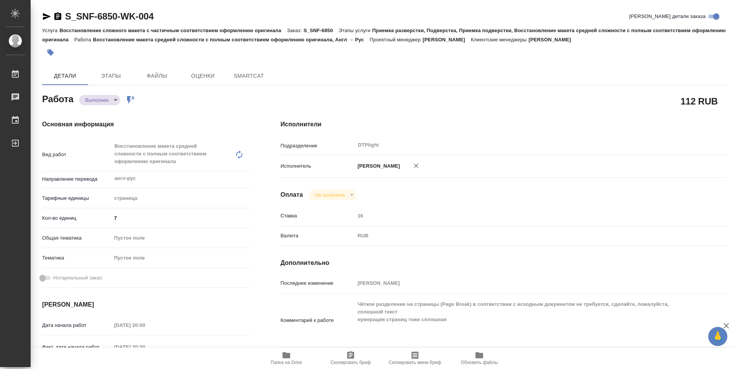
type textarea "x"
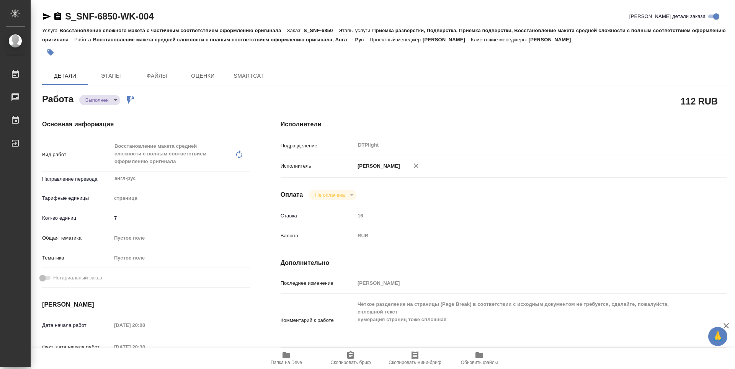
type textarea "x"
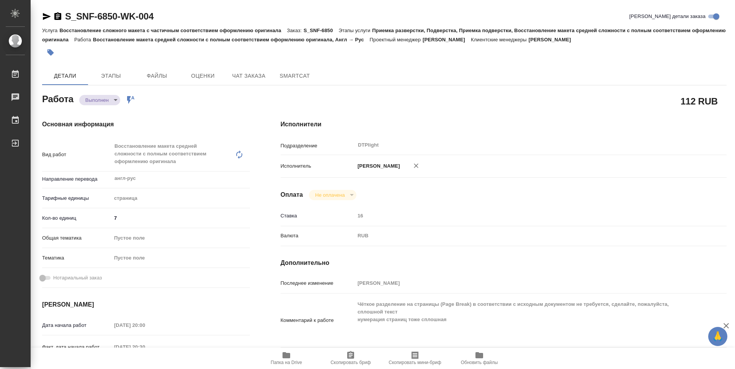
type textarea "x"
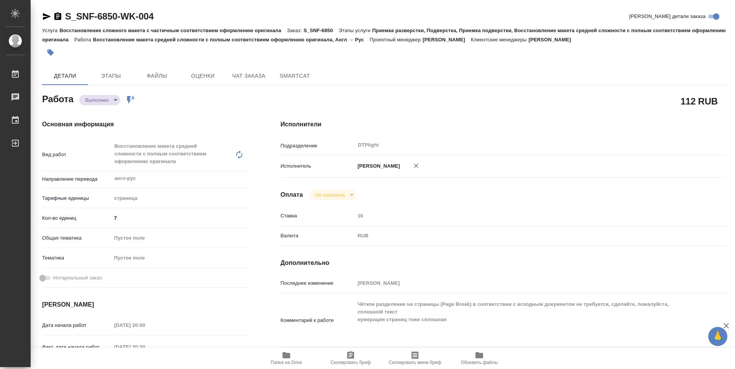
type textarea "x"
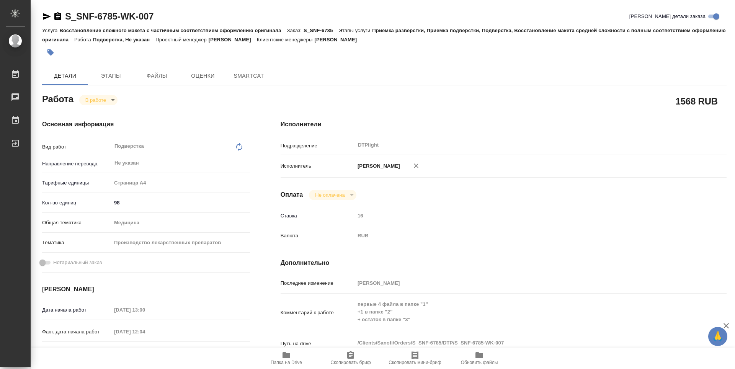
type textarea "x"
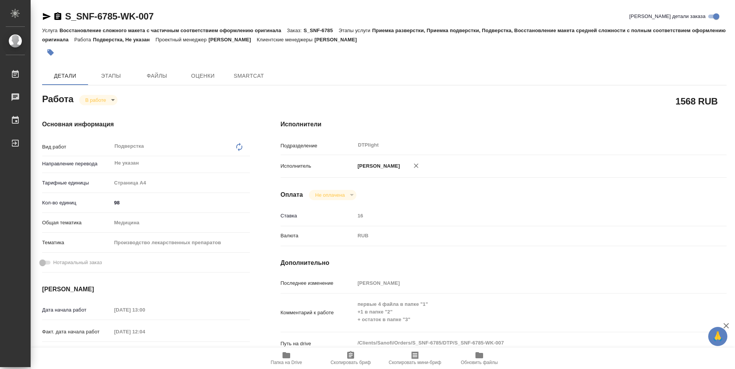
type textarea "x"
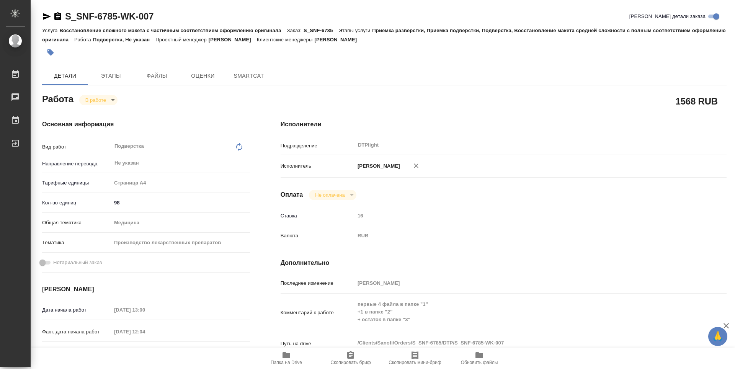
type textarea "x"
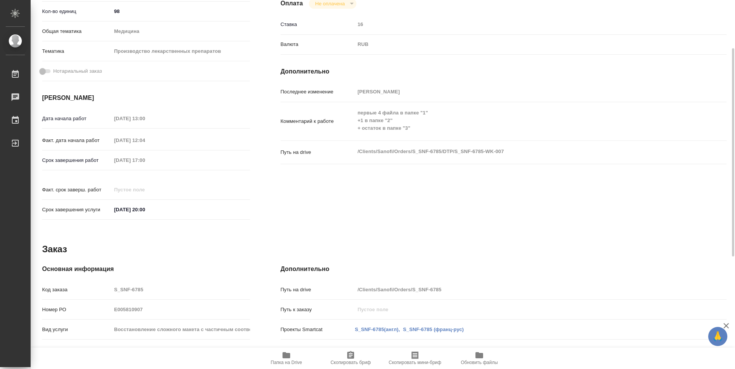
scroll to position [153, 0]
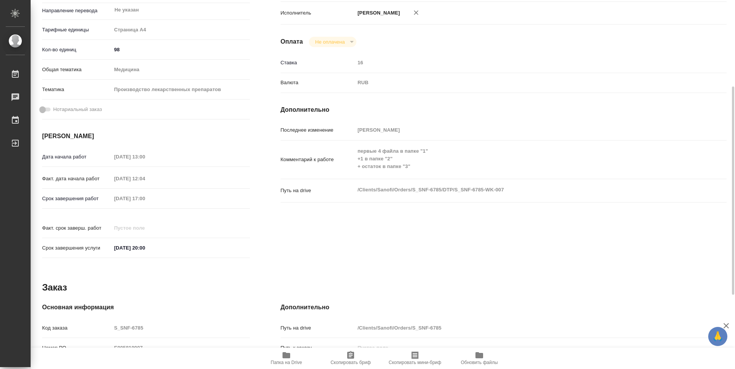
type textarea "x"
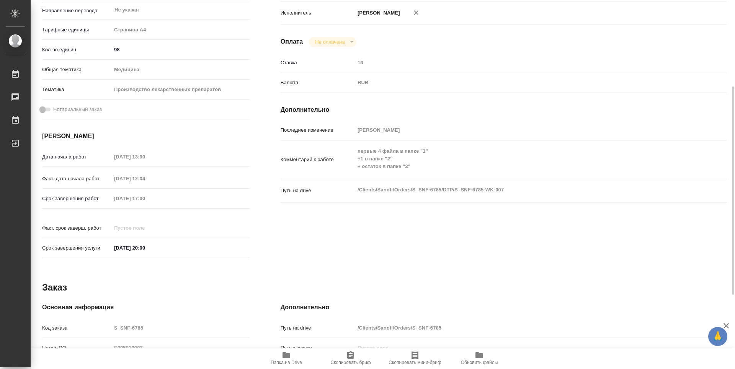
type textarea "x"
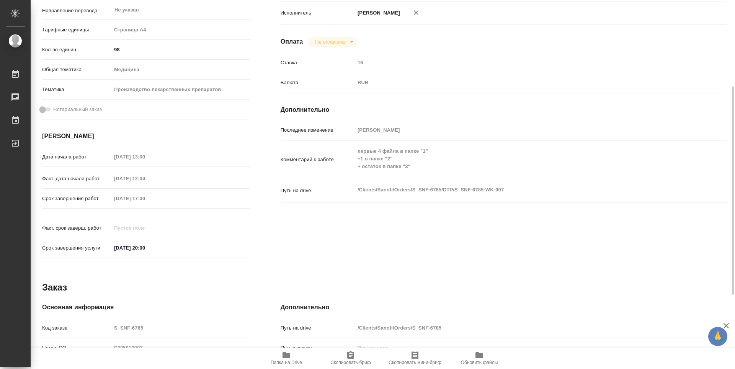
click at [279, 359] on span "Папка на Drive" at bounding box center [286, 358] width 55 height 15
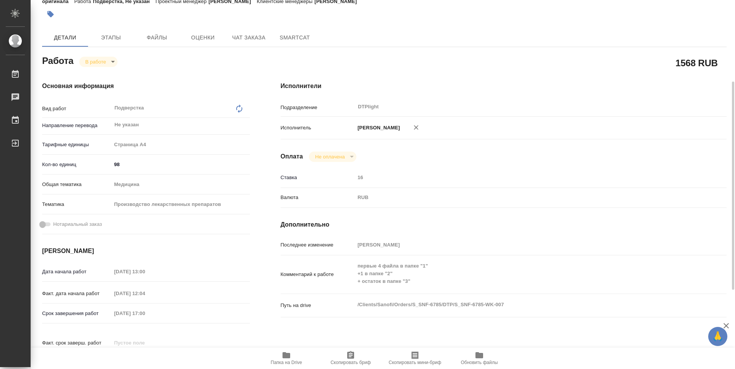
scroll to position [0, 0]
